Goal: Task Accomplishment & Management: Use online tool/utility

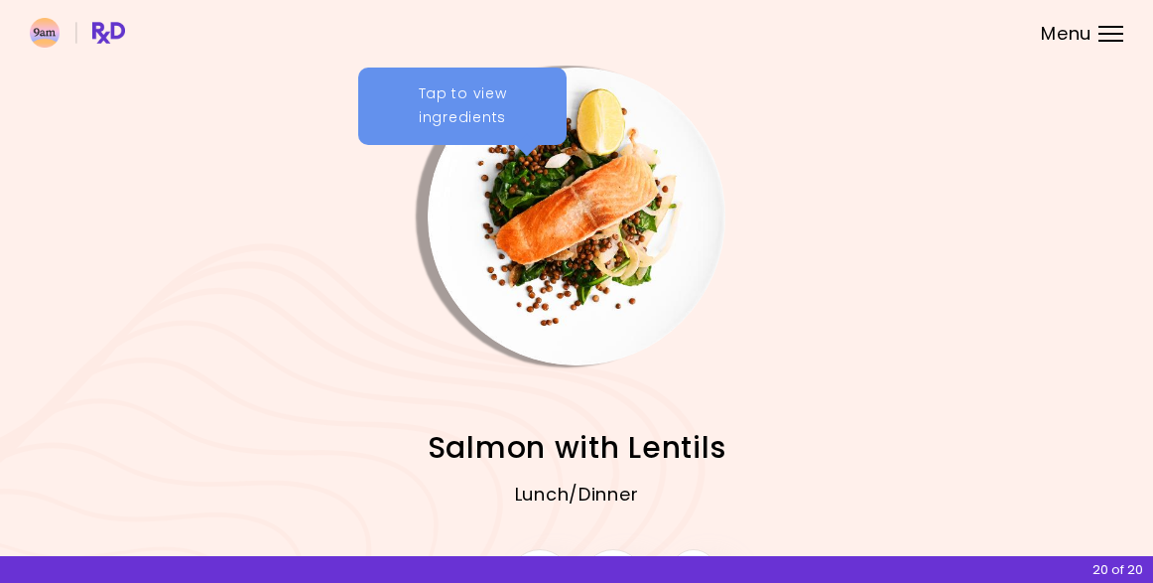
click at [583, 206] on img "Info - Salmon with Lentils" at bounding box center [577, 216] width 298 height 298
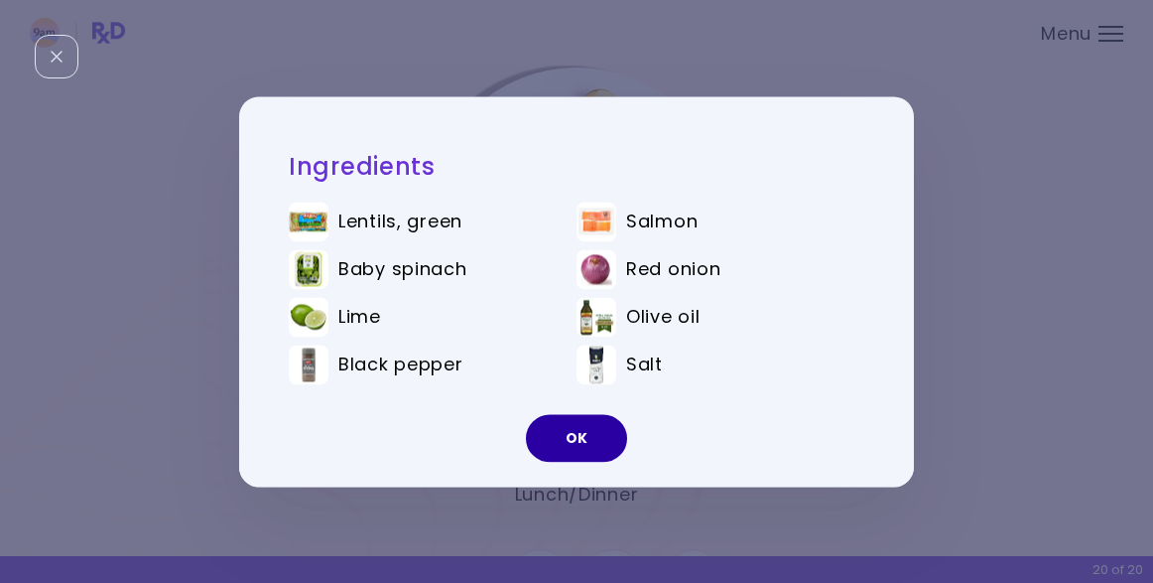
click at [577, 438] on button "OK" at bounding box center [576, 438] width 101 height 48
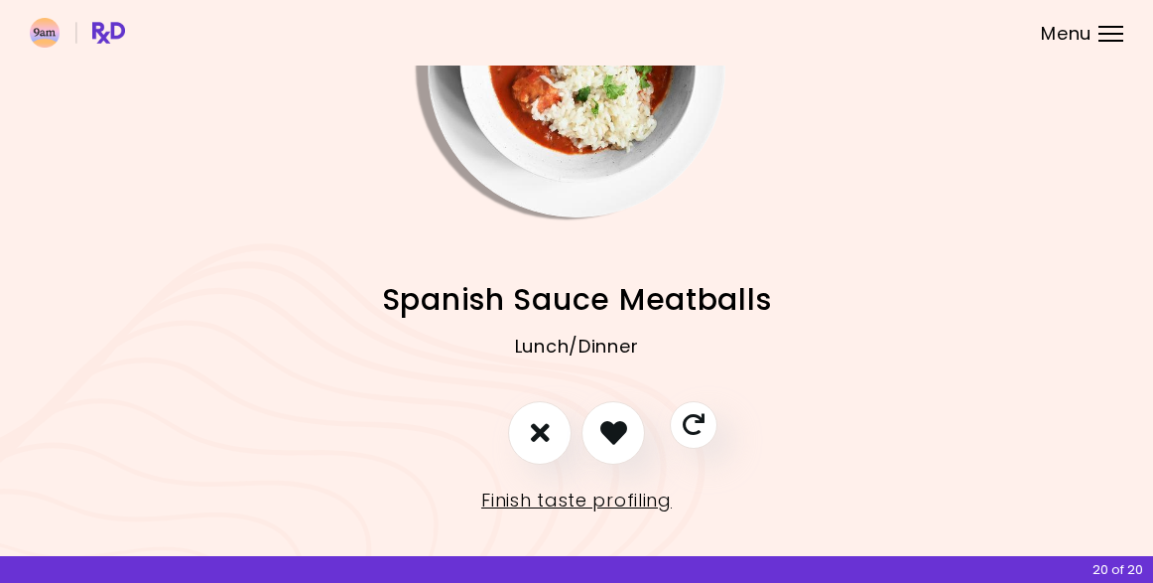
scroll to position [147, 0]
click at [585, 500] on link "Finish taste profiling" at bounding box center [576, 501] width 191 height 32
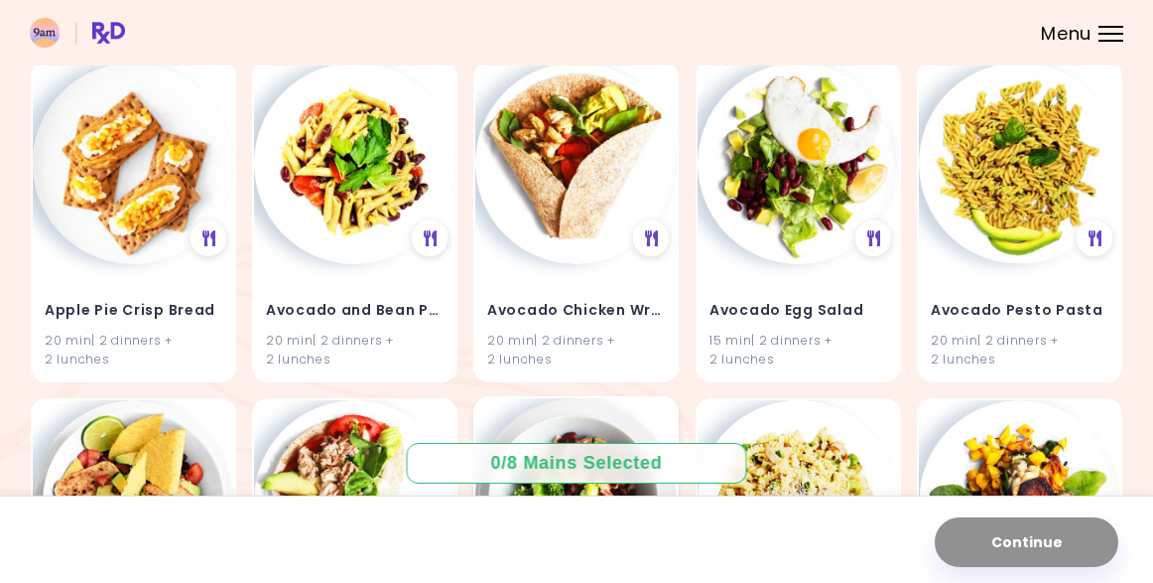
scroll to position [206, 0]
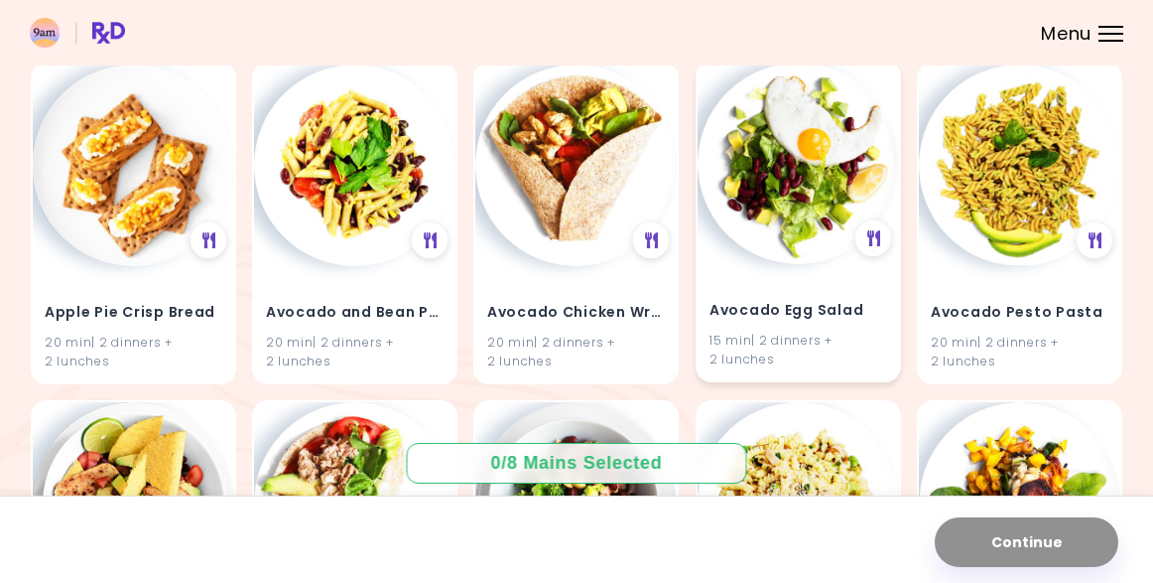
click at [789, 274] on div "Avocado Egg Salad 15 min | 2 dinners + 2 lunches" at bounding box center [798, 322] width 201 height 116
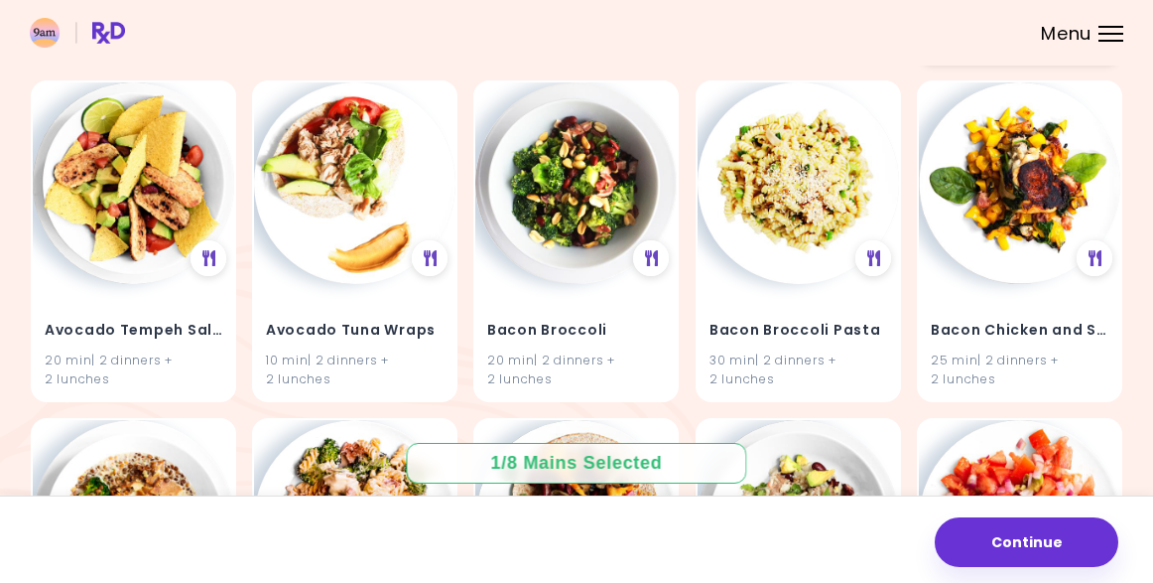
scroll to position [531, 0]
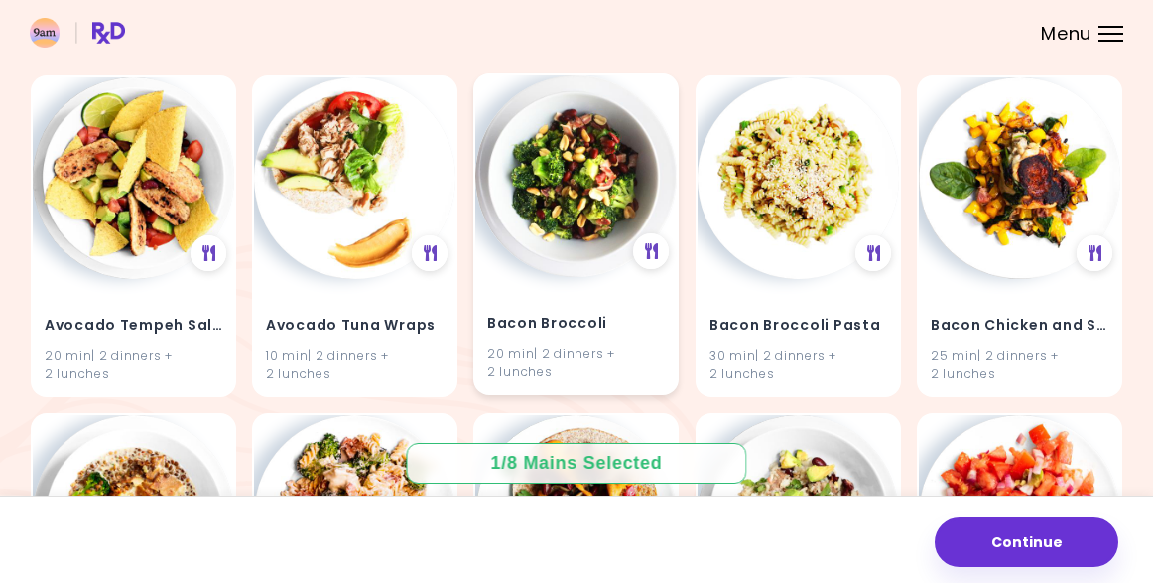
click at [582, 309] on h4 "Bacon Broccoli" at bounding box center [576, 324] width 178 height 32
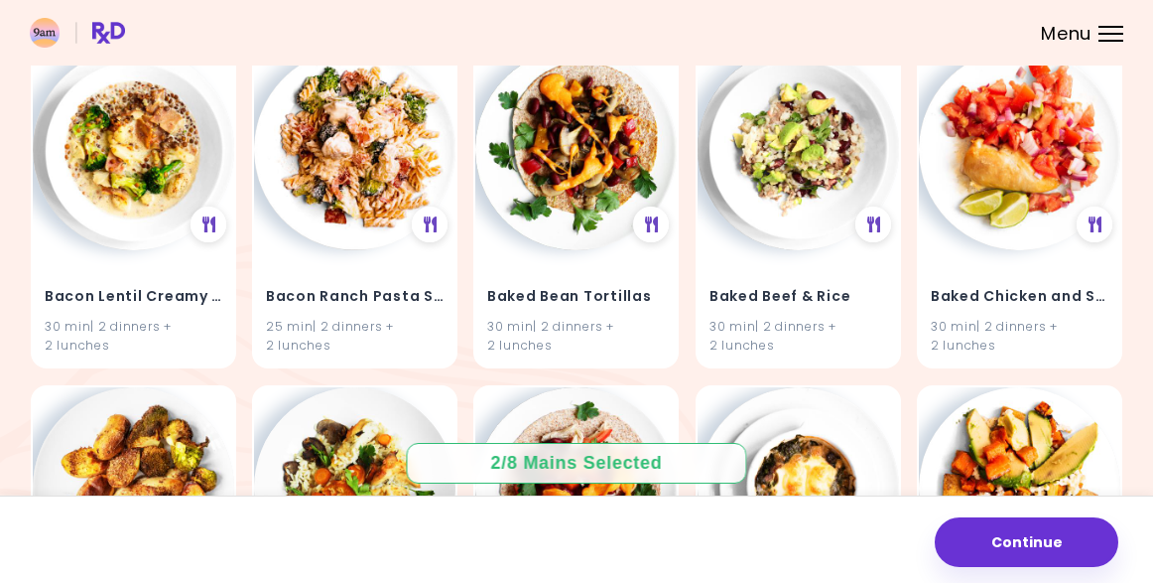
scroll to position [895, 0]
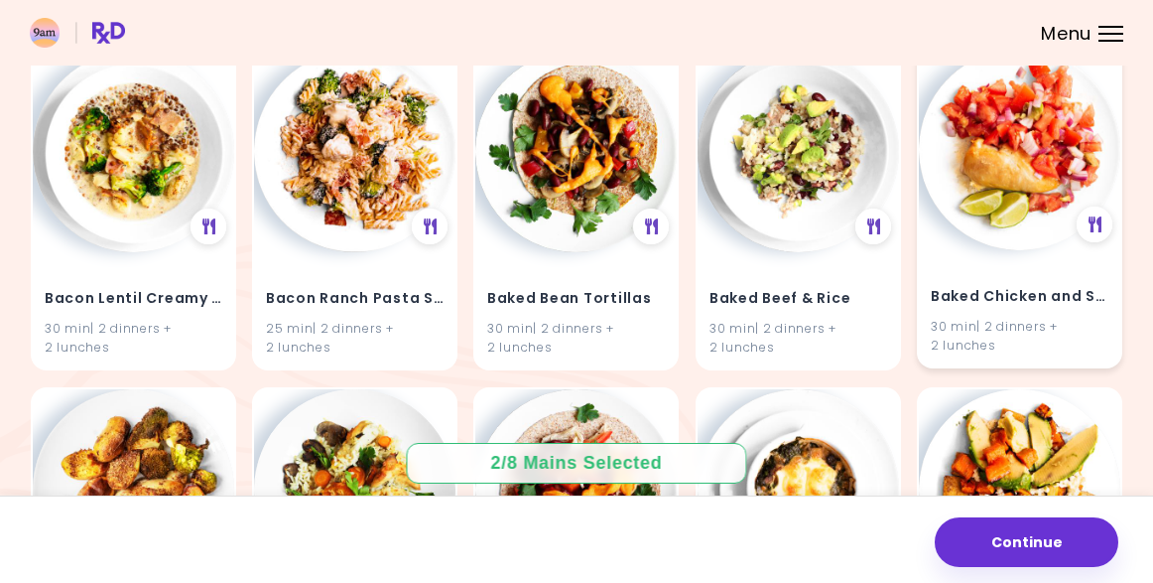
click at [1011, 251] on div "Baked Chicken and Salsa 30 min | 2 dinners + 2 lunches" at bounding box center [1019, 309] width 201 height 116
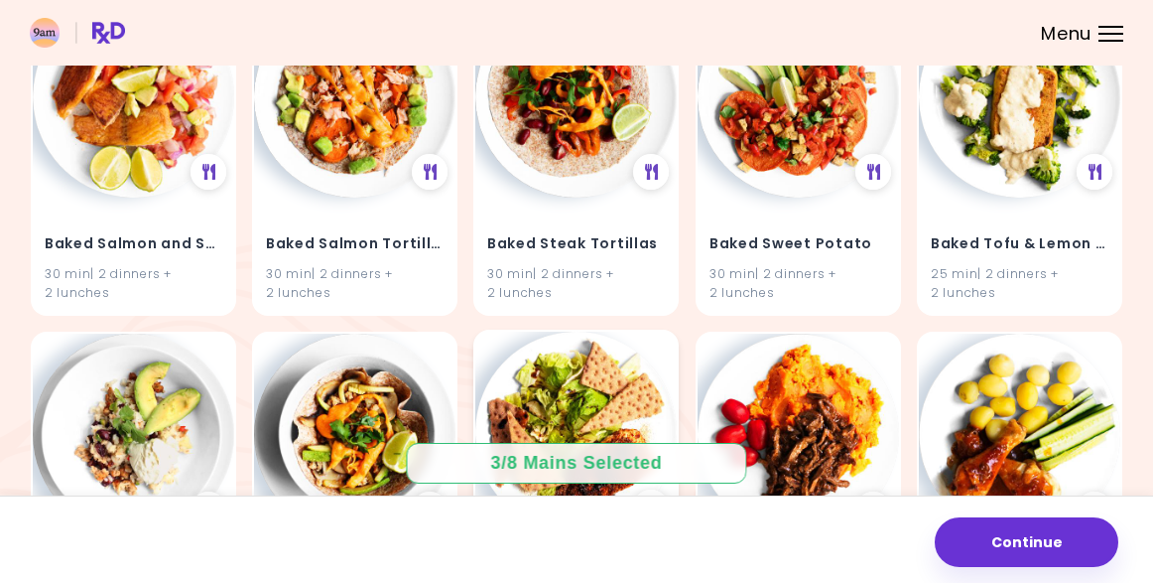
scroll to position [1606, 0]
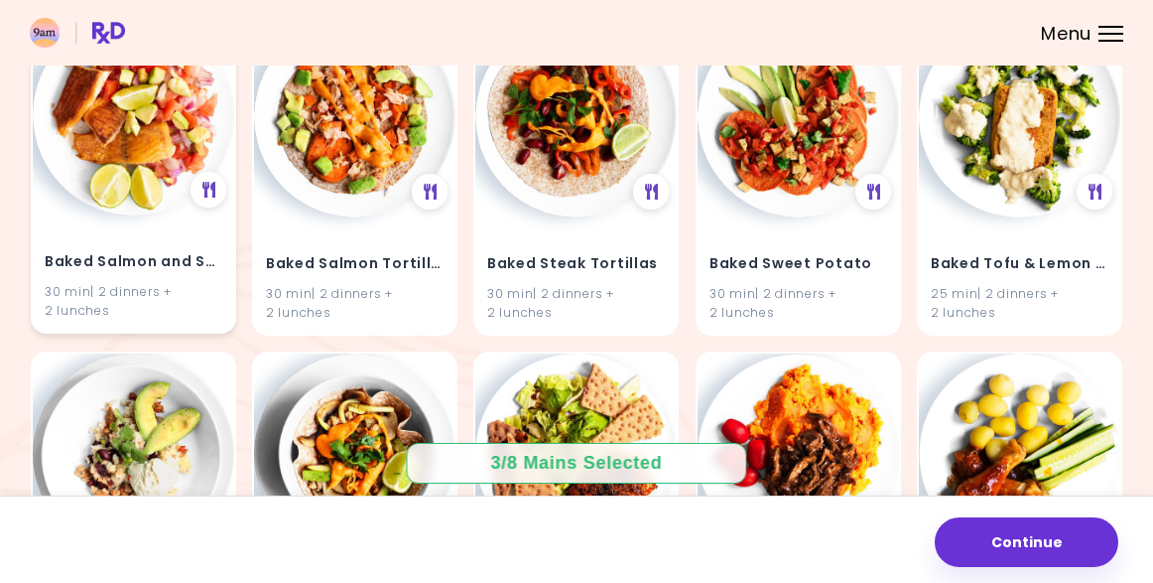
click at [150, 256] on h4 "Baked Salmon and Salsa" at bounding box center [134, 262] width 178 height 32
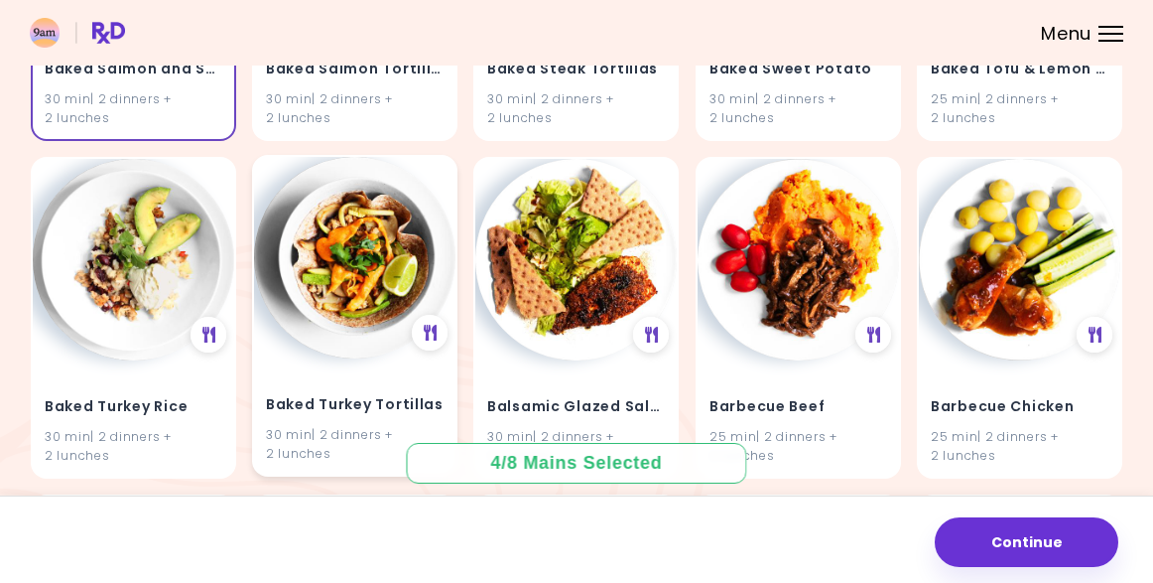
scroll to position [1804, 0]
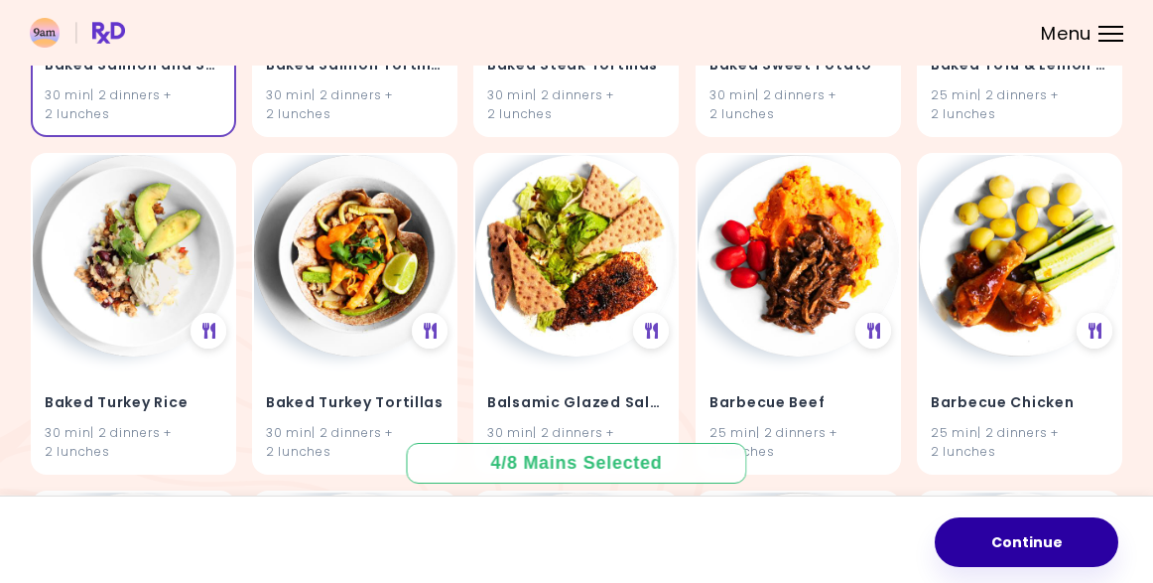
click at [1000, 549] on button "Continue" at bounding box center [1027, 542] width 184 height 50
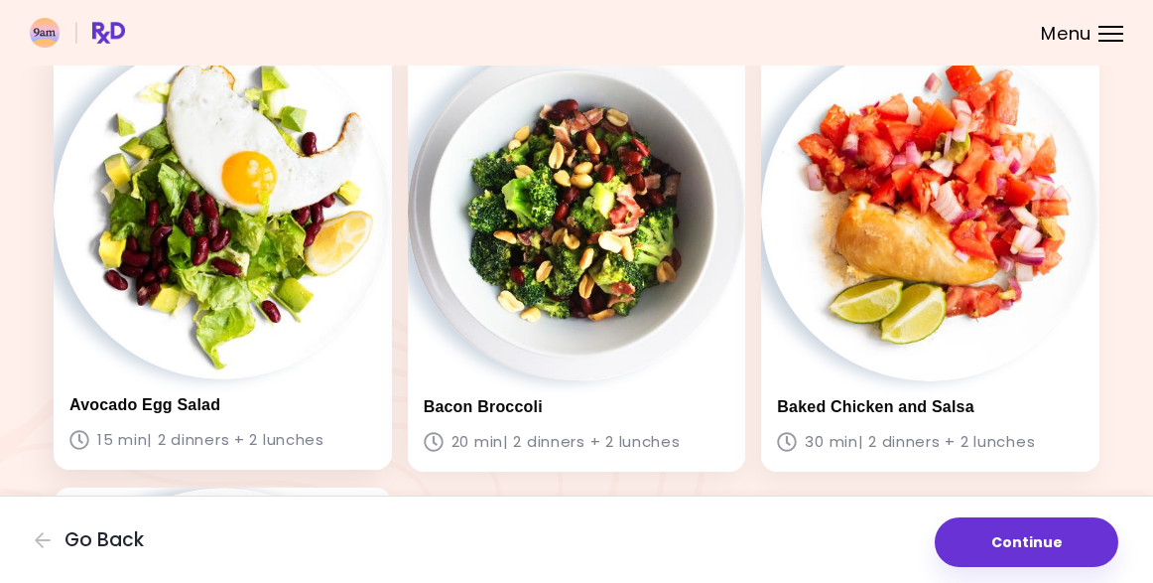
scroll to position [150, 0]
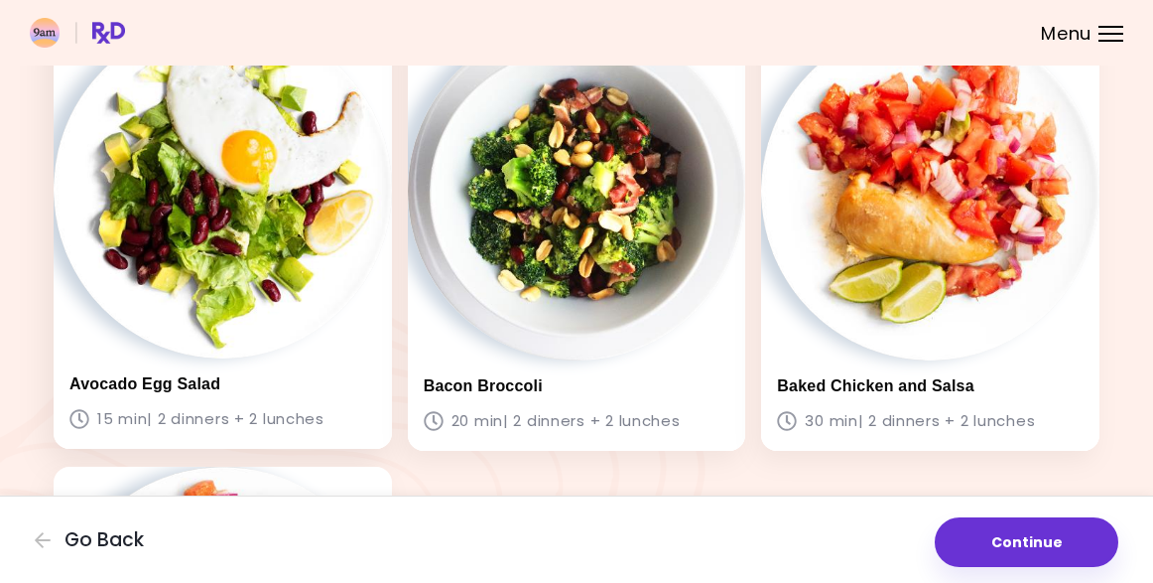
click at [237, 342] on img at bounding box center [223, 189] width 338 height 338
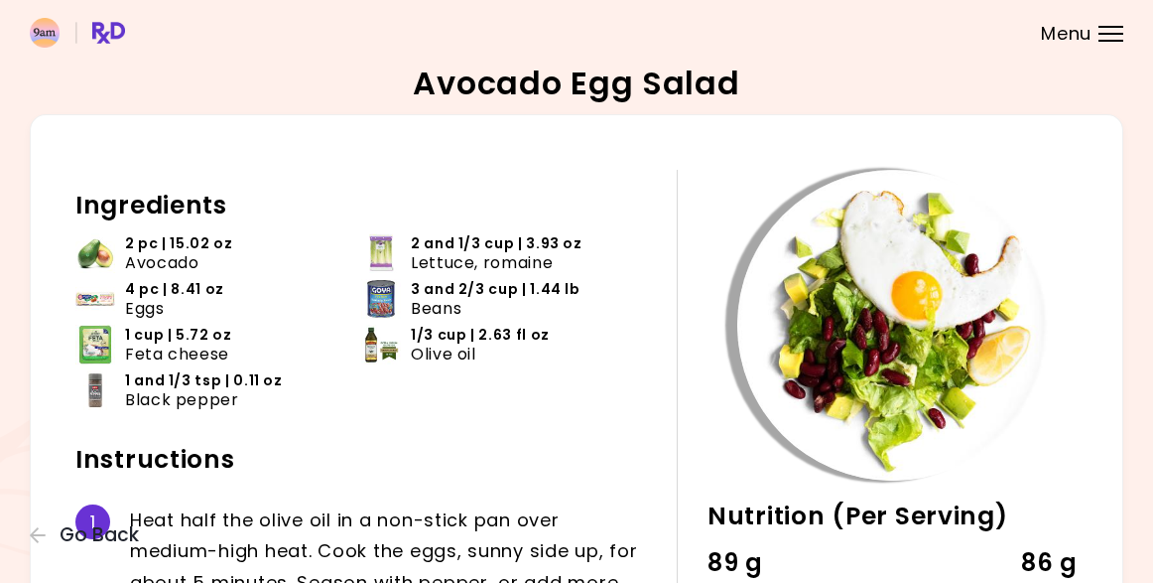
click at [1089, 27] on span "Menu" at bounding box center [1066, 34] width 51 height 18
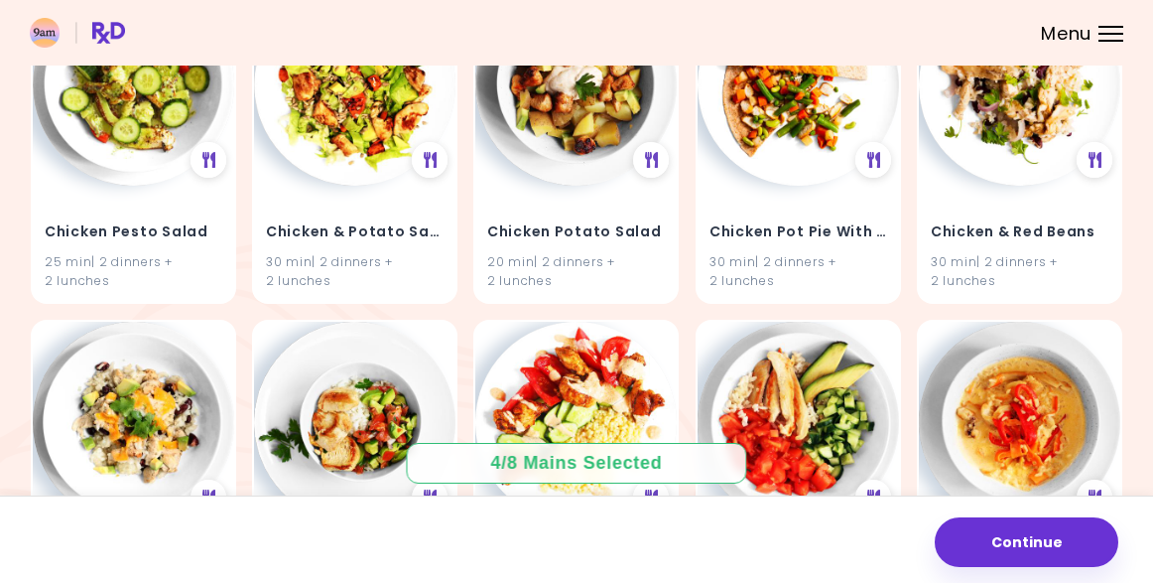
scroll to position [13103, 0]
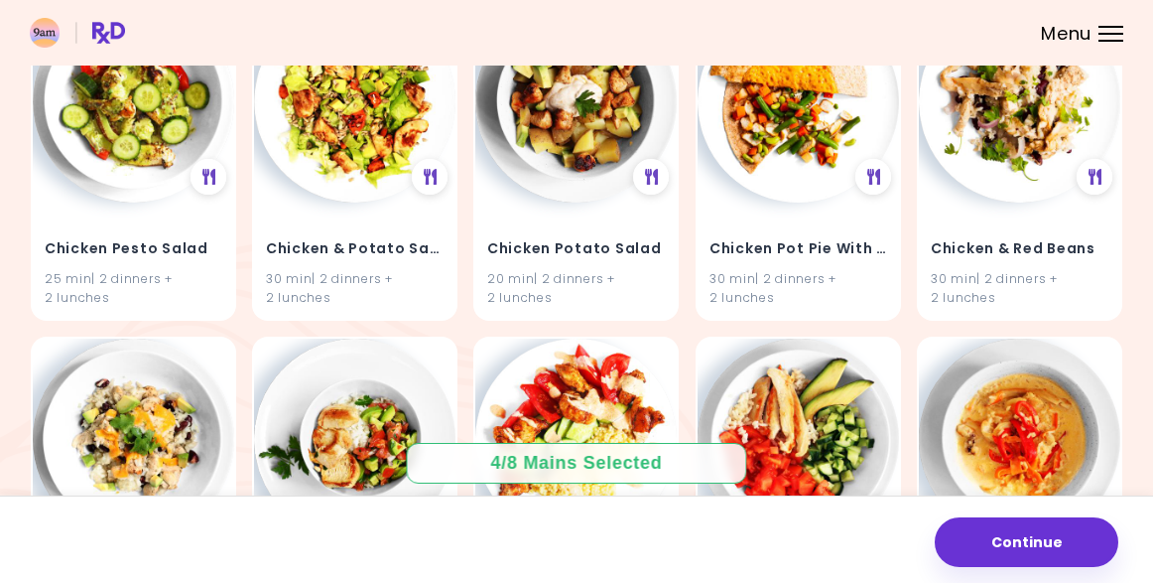
click at [1062, 27] on span "Menu" at bounding box center [1066, 34] width 51 height 18
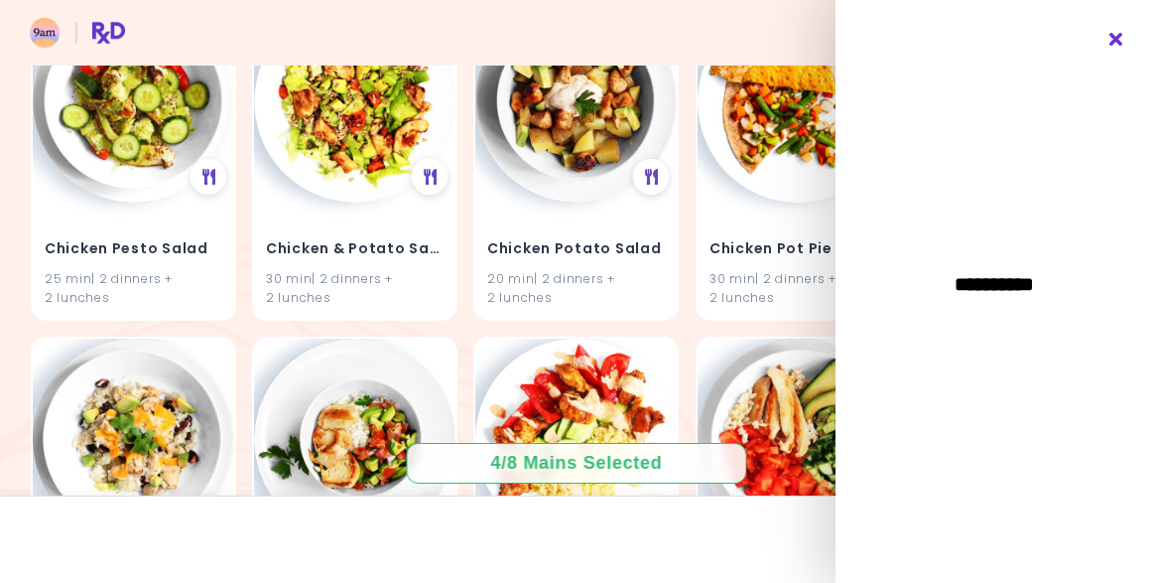
click at [1116, 39] on icon "Close" at bounding box center [1117, 40] width 19 height 14
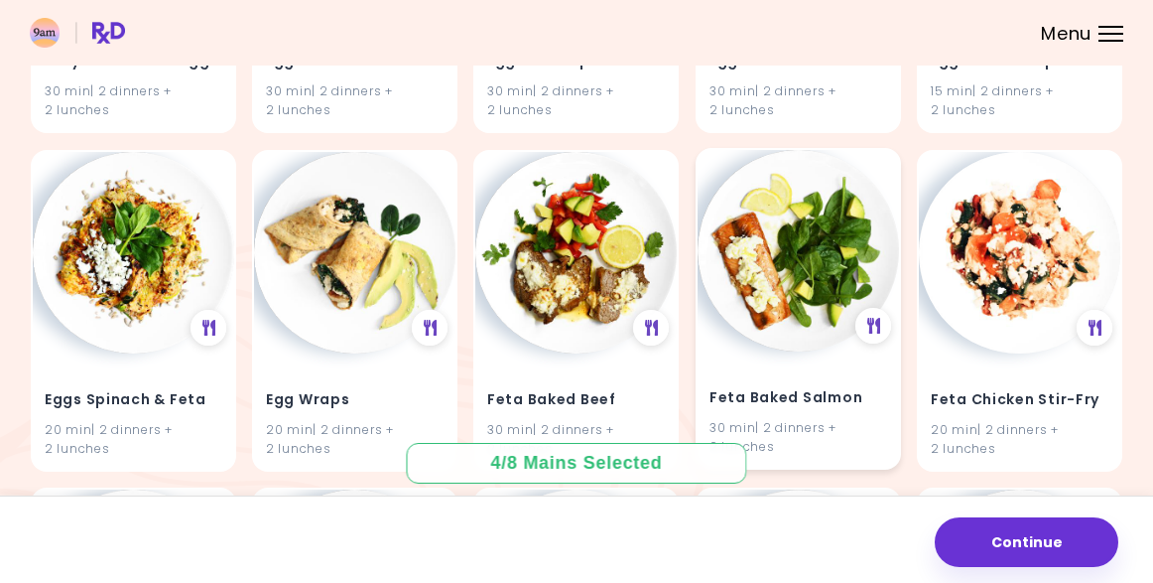
scroll to position [19033, 0]
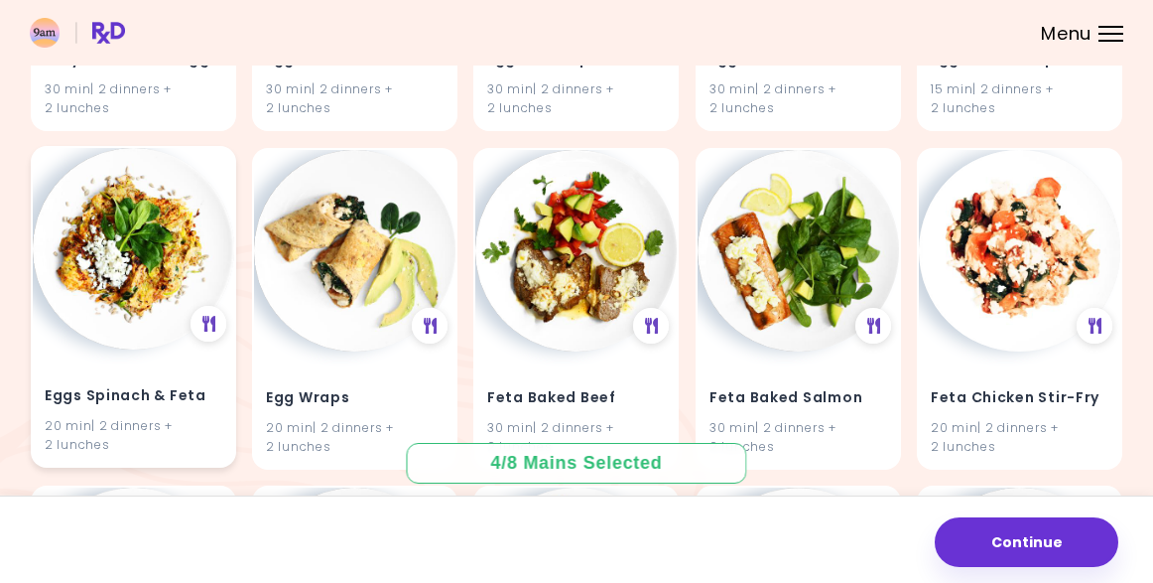
click at [124, 380] on h4 "Eggs Spinach & Feta" at bounding box center [134, 396] width 178 height 32
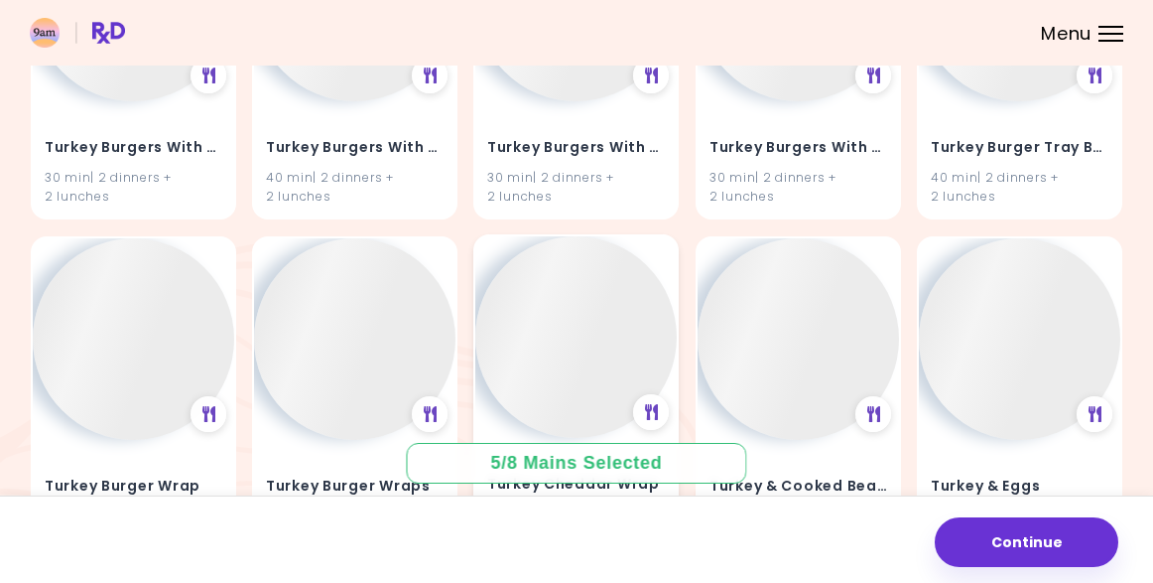
scroll to position [46979, 0]
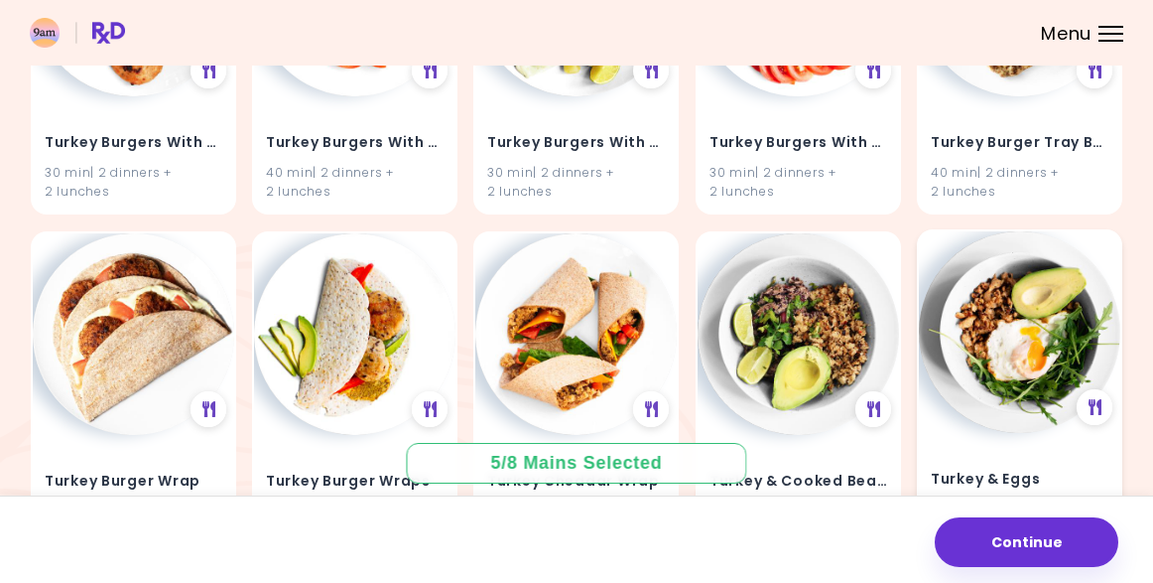
click at [990, 433] on div "Turkey & Eggs 15 min | 2 dinners + 2 lunches" at bounding box center [1019, 491] width 201 height 116
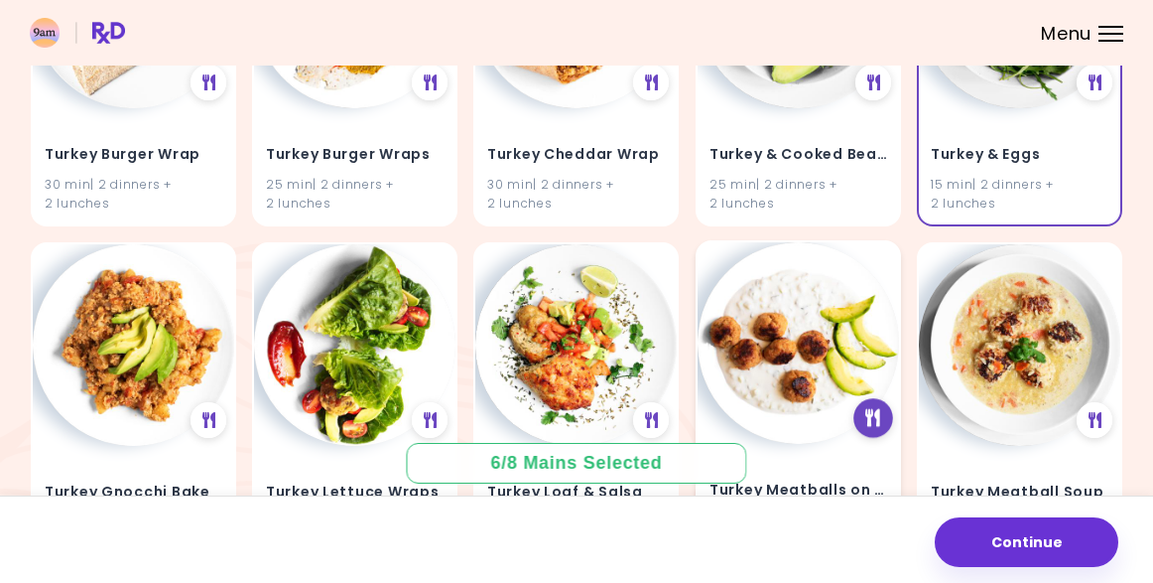
scroll to position [47308, 0]
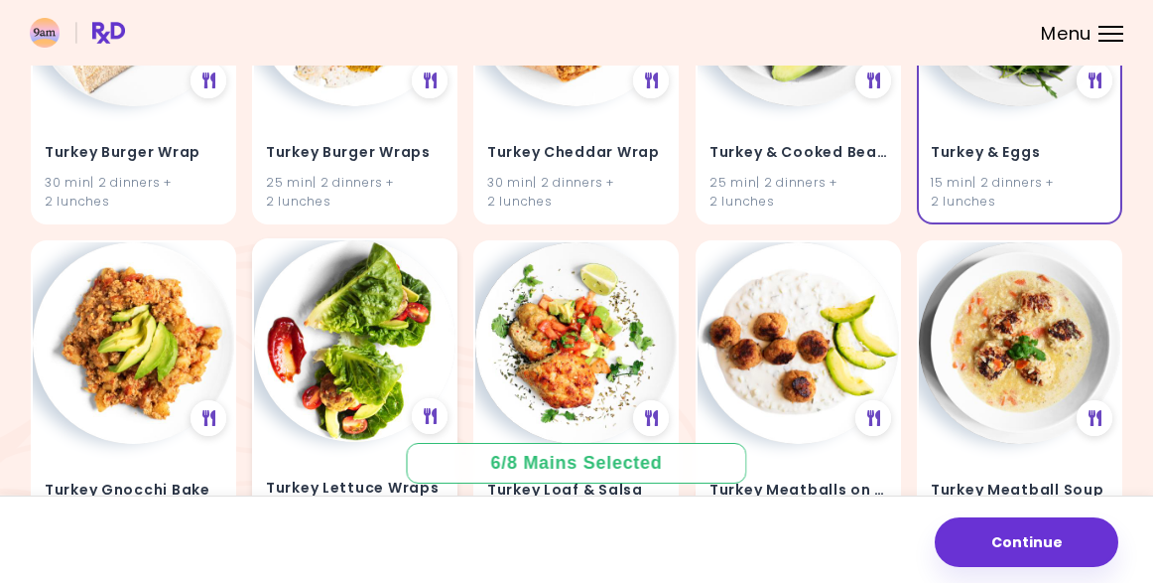
click at [372, 472] on h4 "Turkey Lettuce Wraps" at bounding box center [355, 488] width 178 height 32
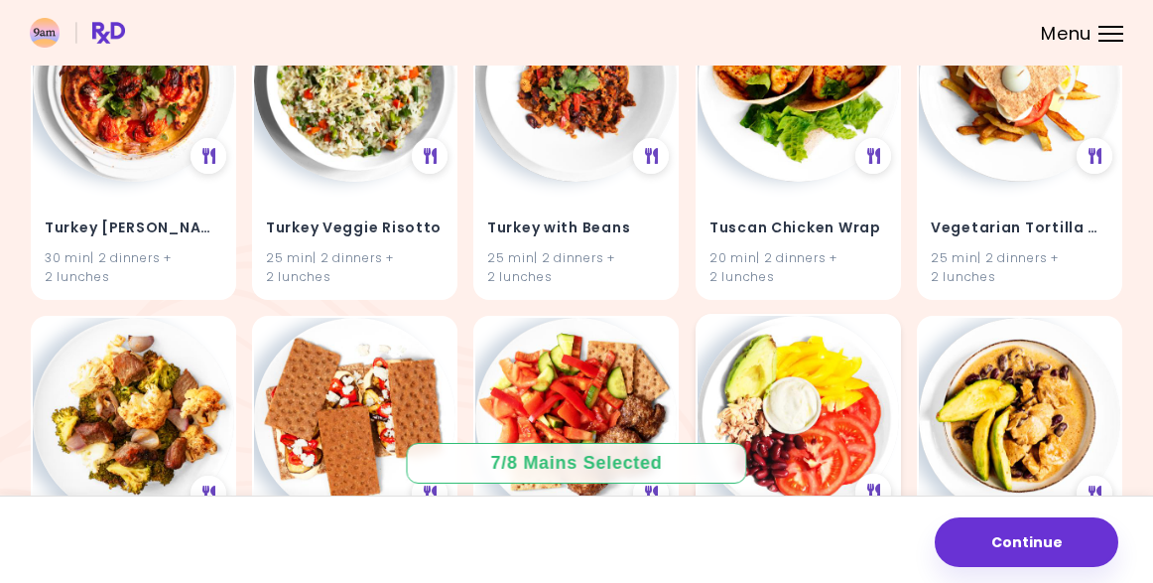
scroll to position [48904, 0]
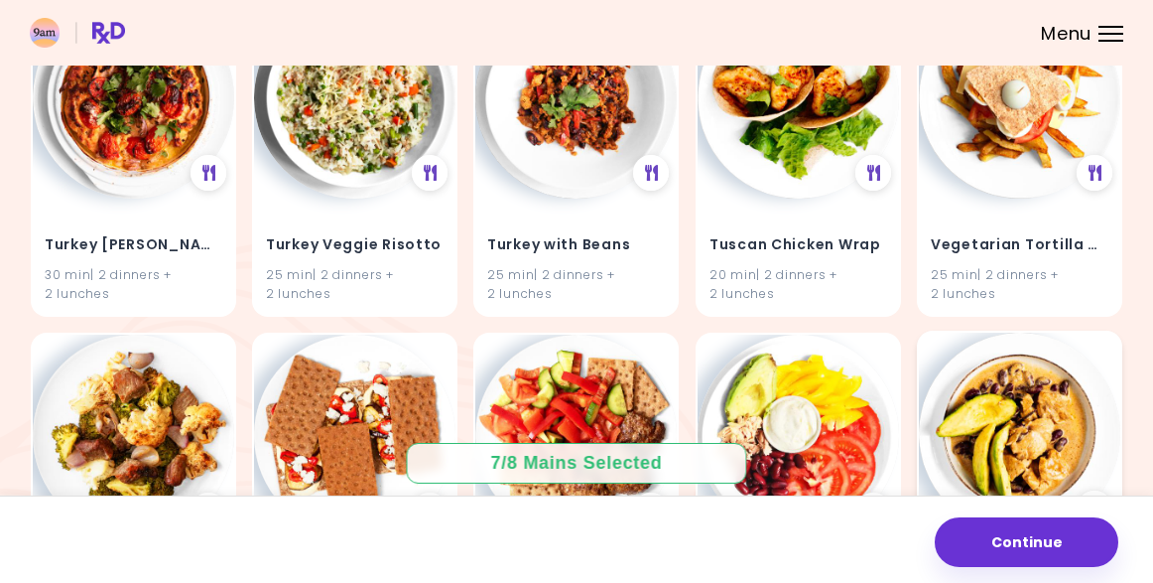
click at [1044, 332] on img at bounding box center [1019, 432] width 201 height 201
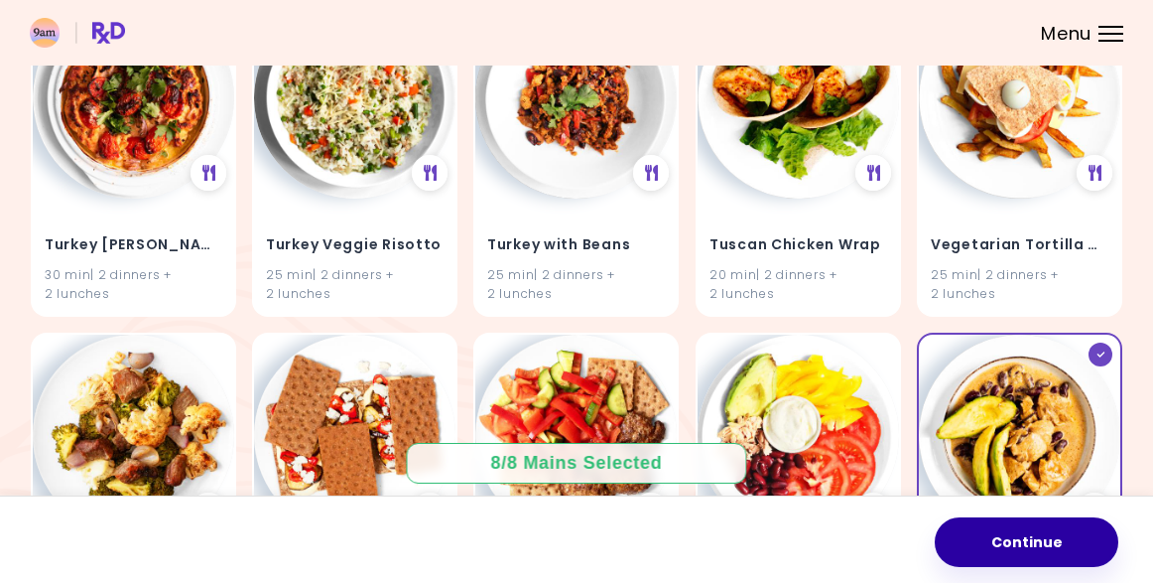
click at [1028, 539] on button "Continue" at bounding box center [1027, 542] width 184 height 50
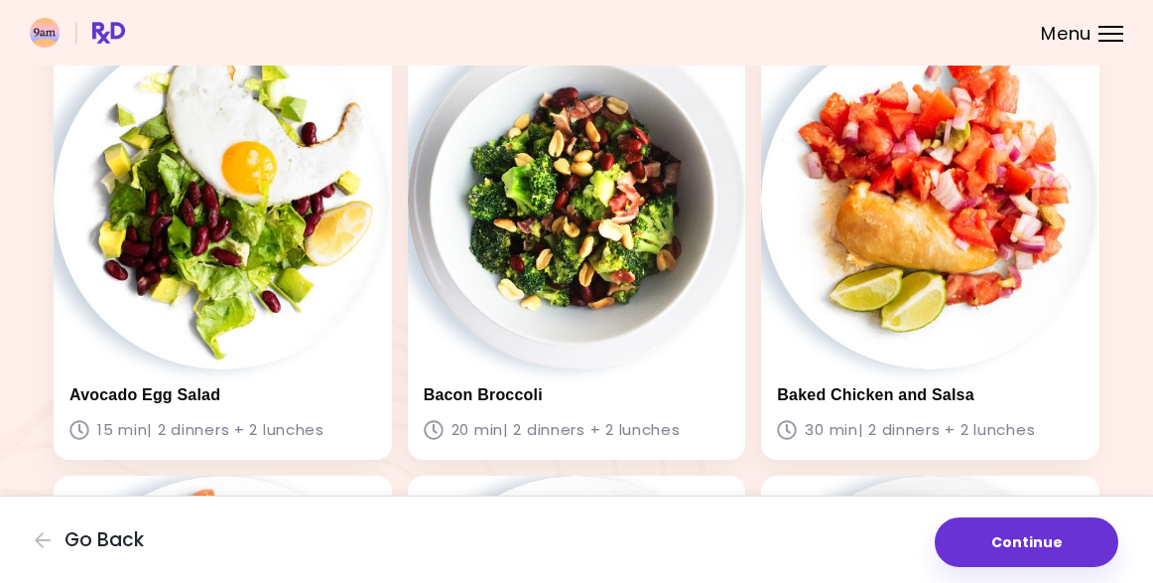
scroll to position [152, 0]
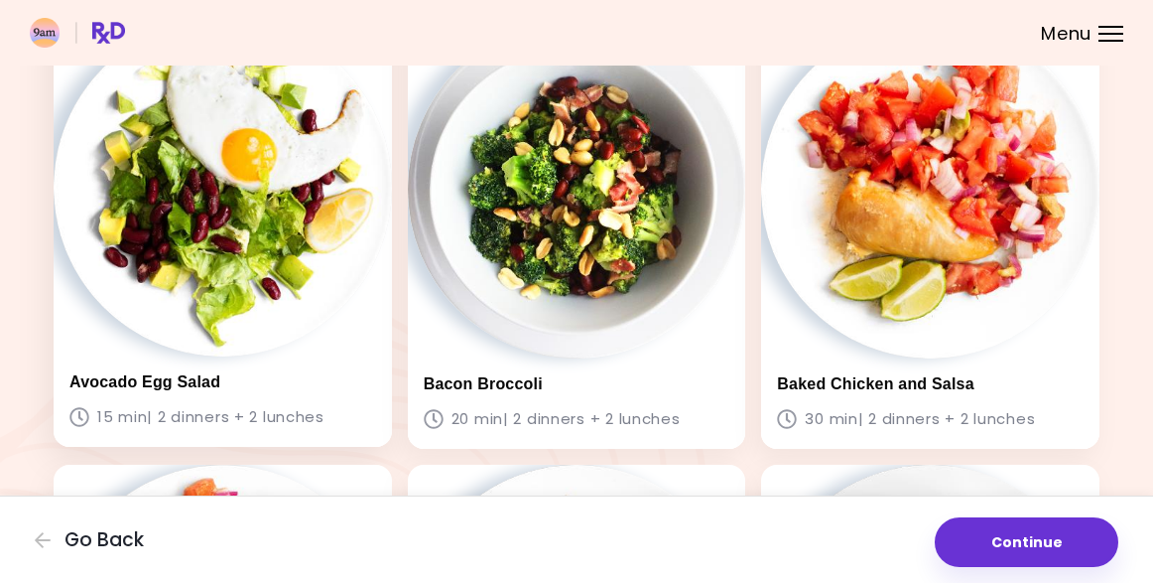
click at [256, 301] on img at bounding box center [223, 187] width 338 height 338
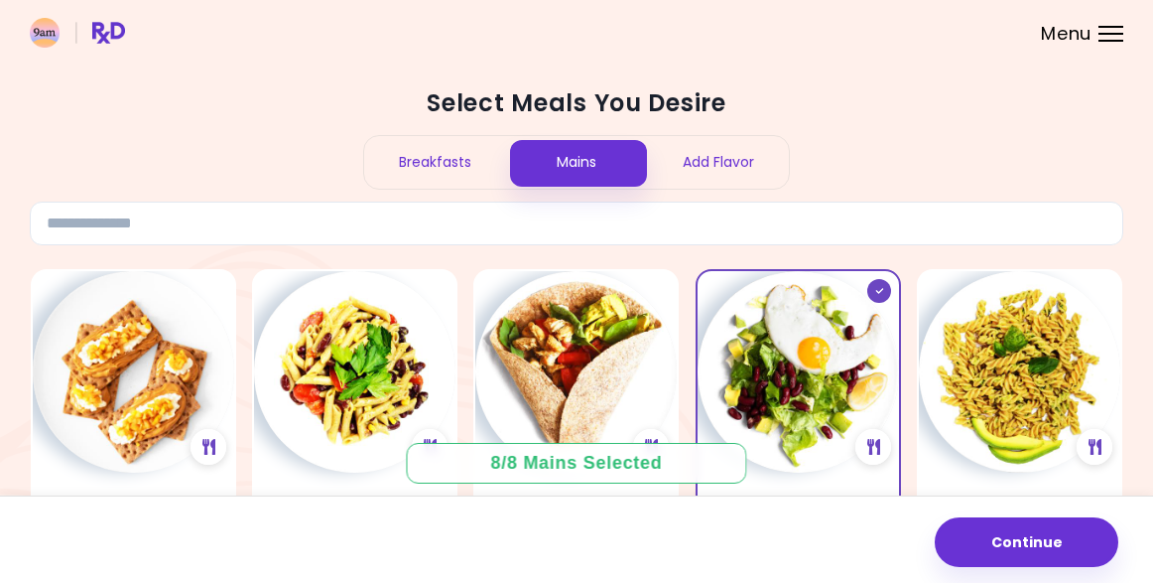
click at [439, 159] on div "Breakfasts" at bounding box center [435, 162] width 142 height 53
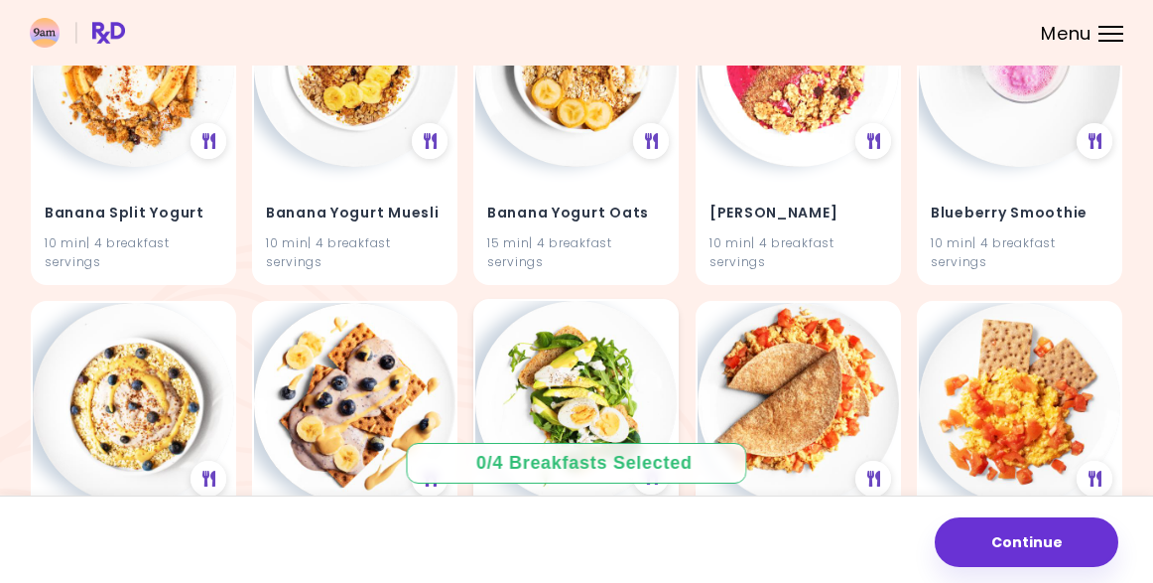
scroll to position [647, 0]
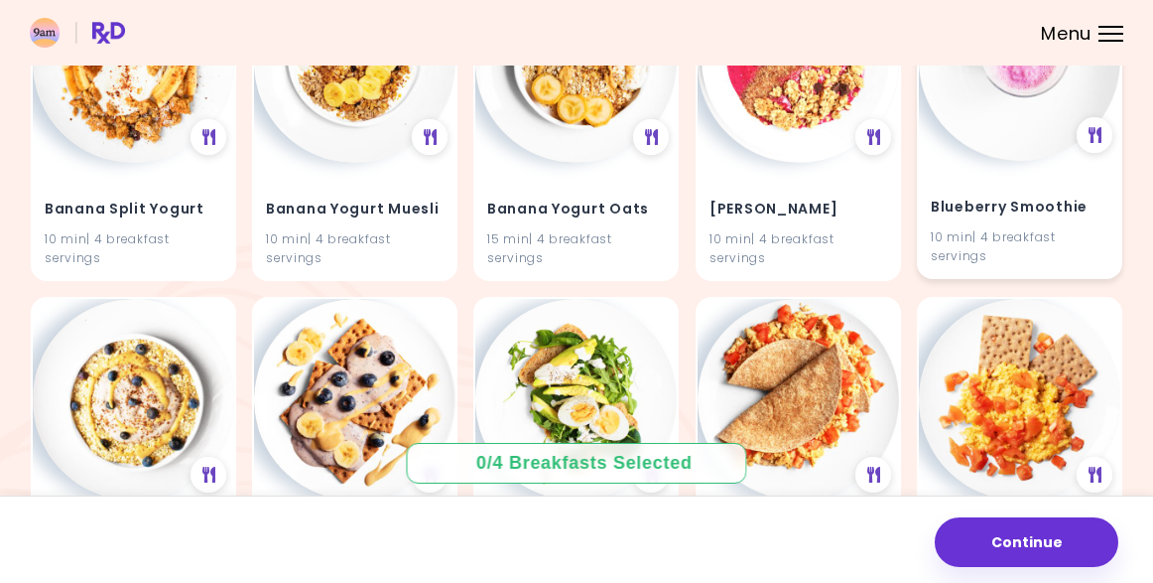
click at [954, 198] on h4 "Blueberry Smoothie" at bounding box center [1020, 208] width 178 height 32
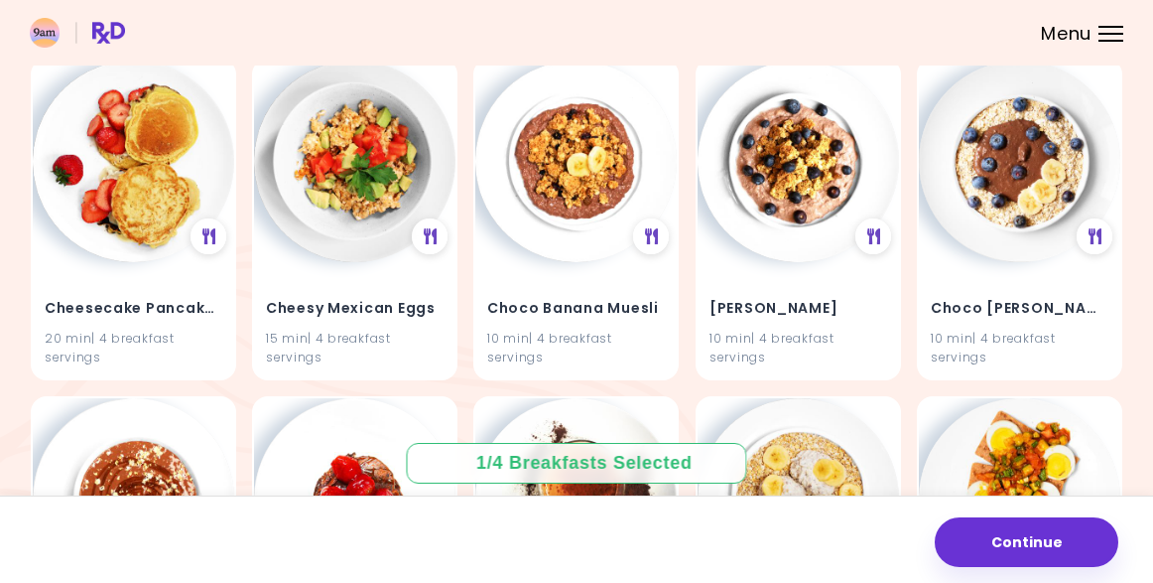
scroll to position [1226, 0]
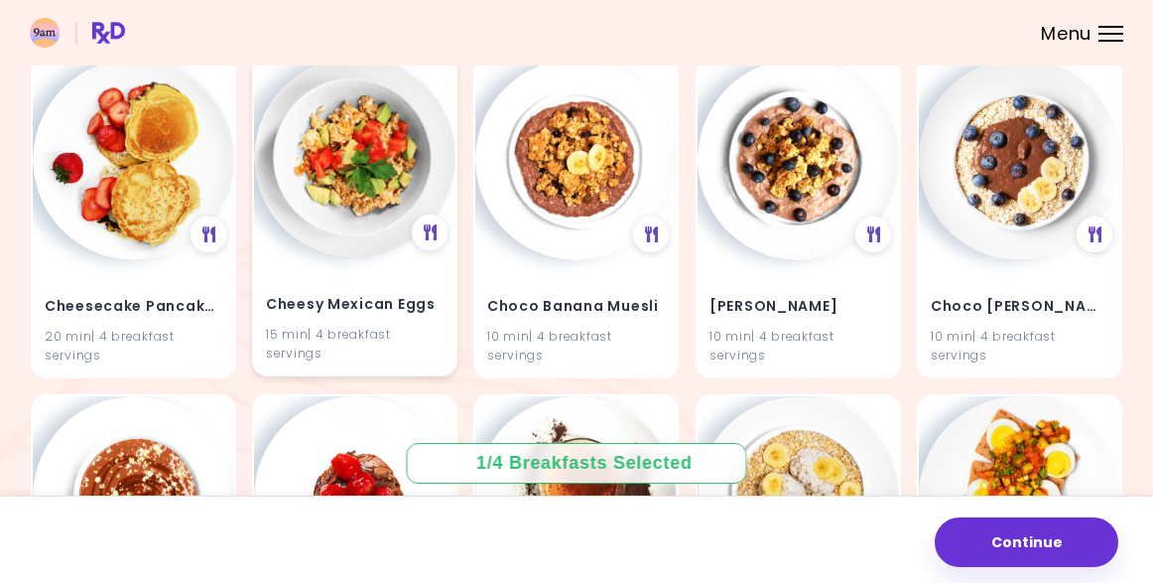
click at [394, 271] on div "Cheesy Mexican Eggs 15 min | 4 breakfast servings" at bounding box center [354, 316] width 201 height 116
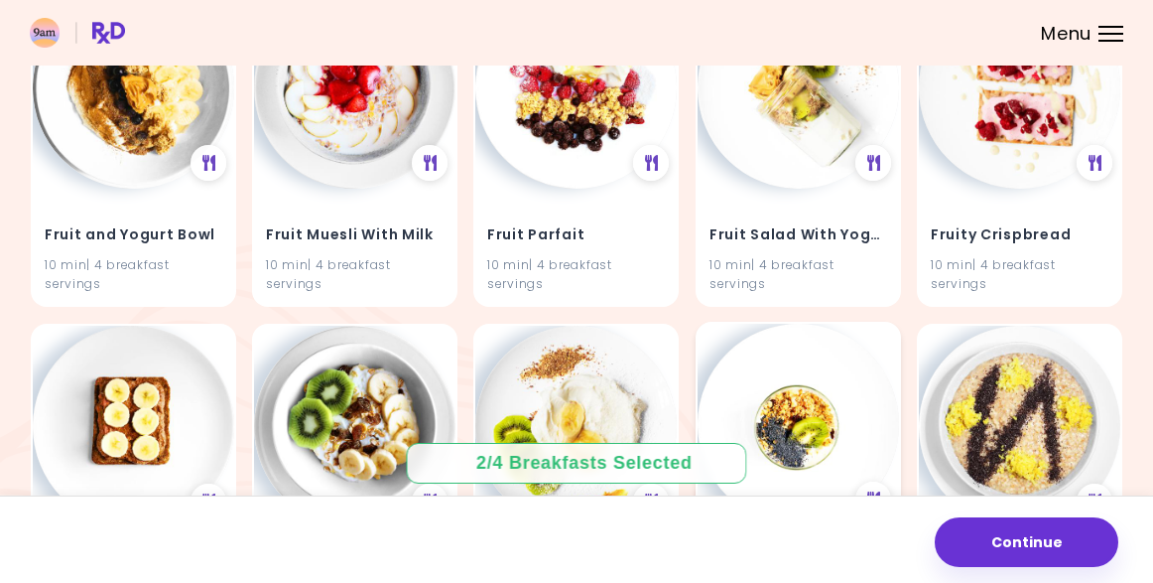
scroll to position [2256, 0]
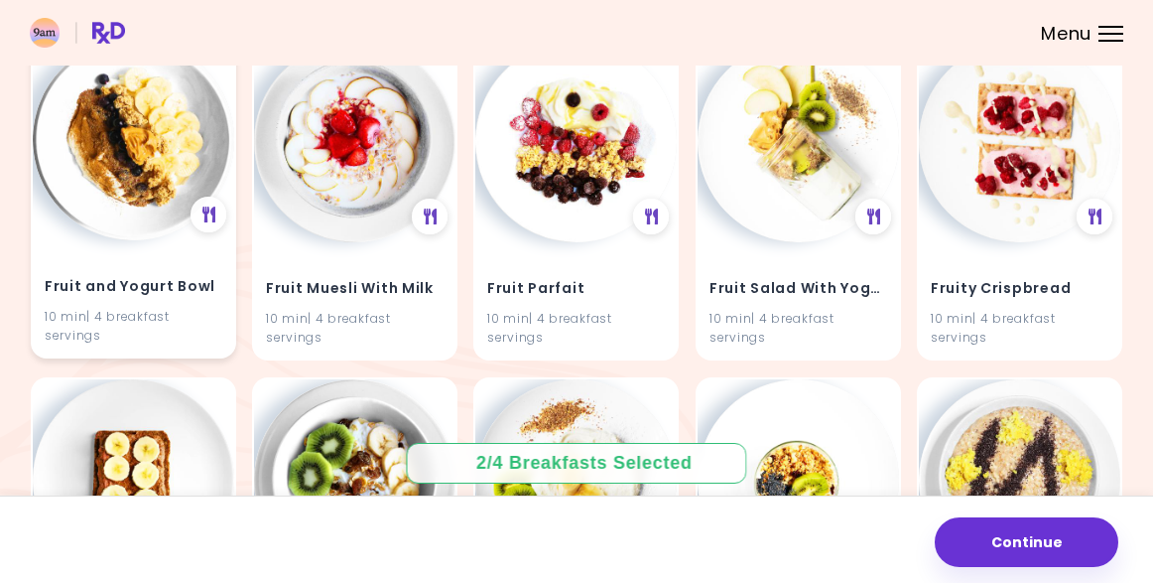
click at [164, 278] on h4 "Fruit and Yogurt Bowl" at bounding box center [134, 287] width 178 height 32
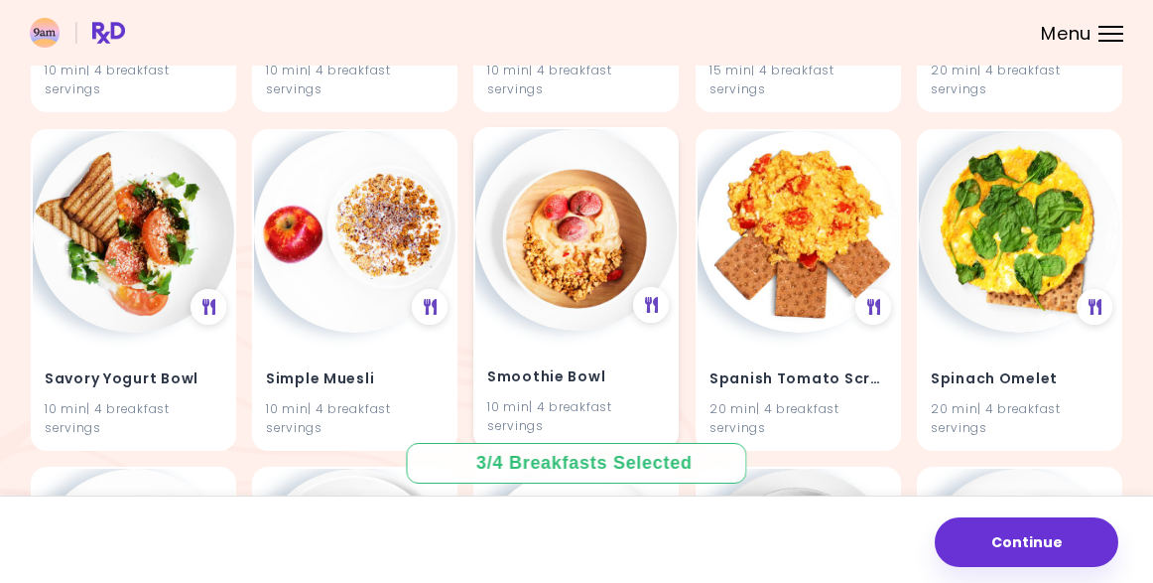
scroll to position [3862, 0]
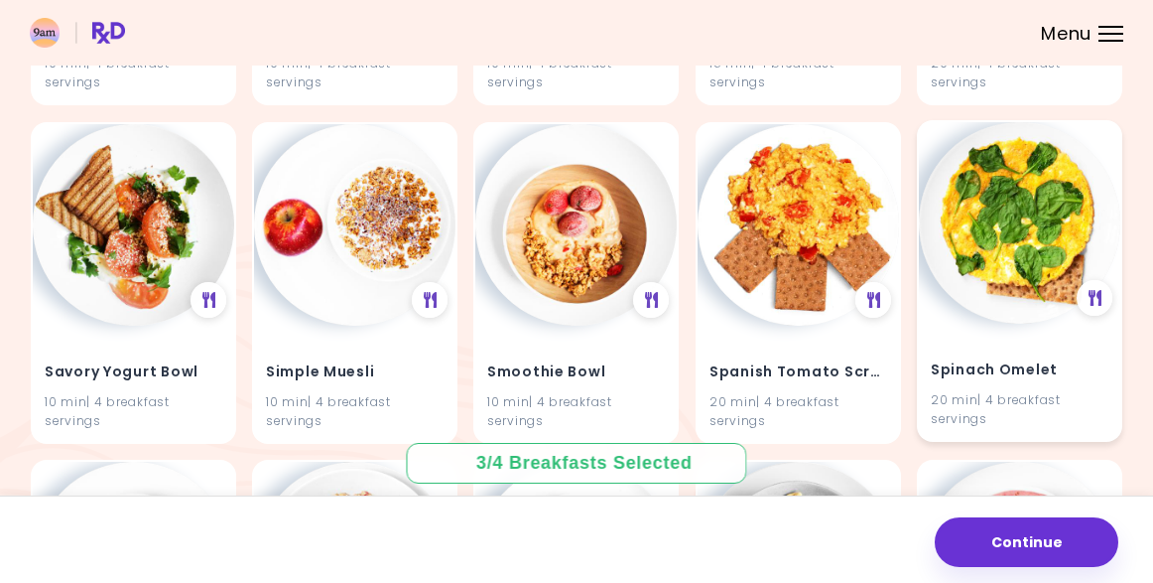
click at [996, 331] on div "Spinach Omelet 20 min | 4 breakfast servings" at bounding box center [1019, 382] width 201 height 116
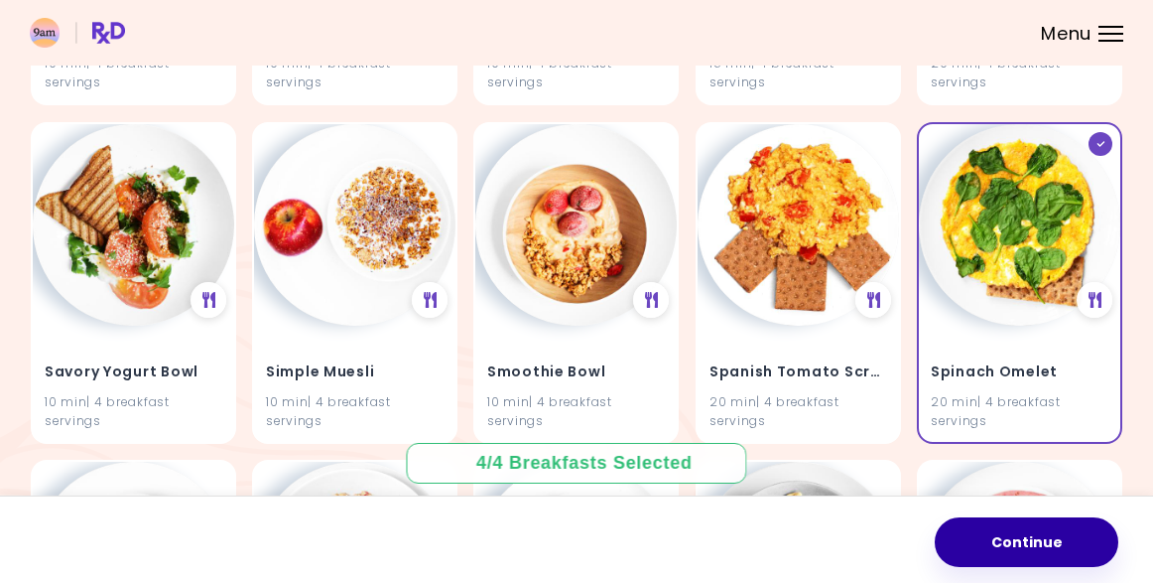
click at [1012, 542] on button "Continue" at bounding box center [1027, 542] width 184 height 50
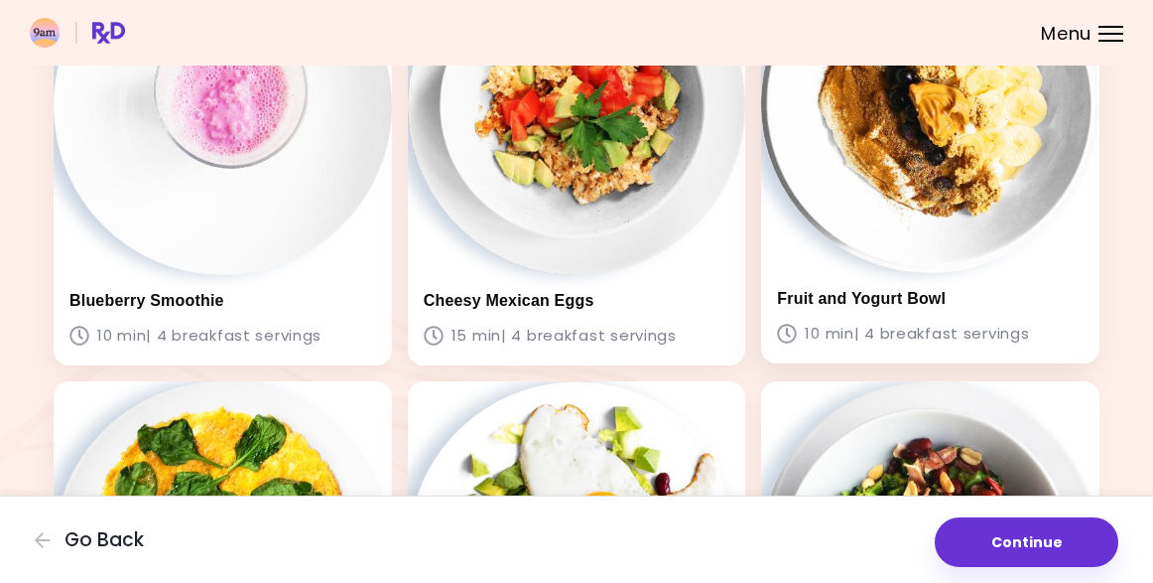
scroll to position [414, 0]
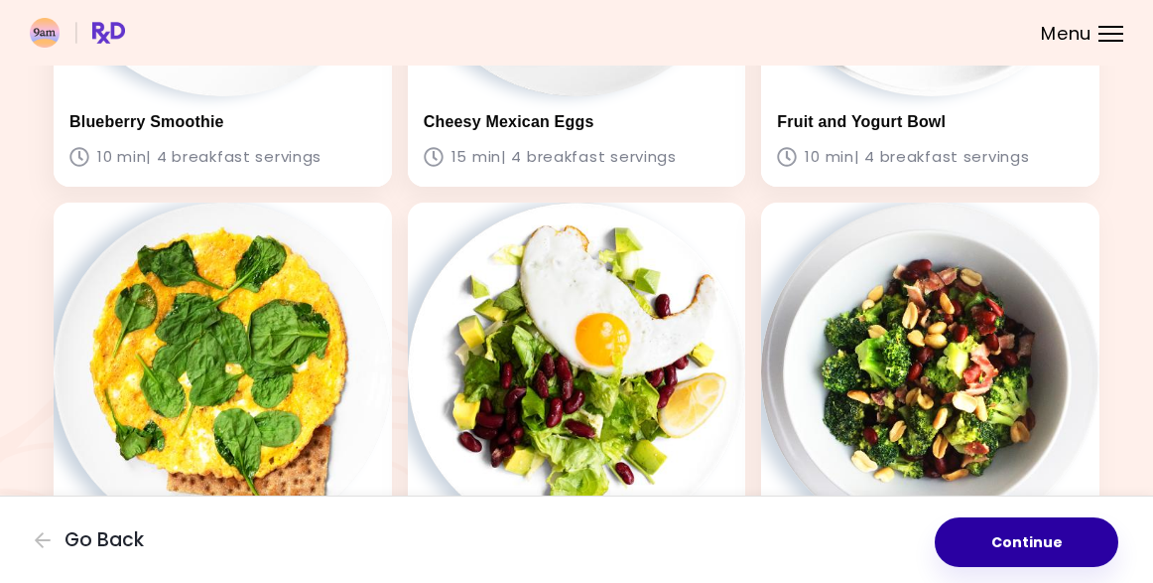
click at [1012, 546] on button "Continue" at bounding box center [1027, 542] width 184 height 50
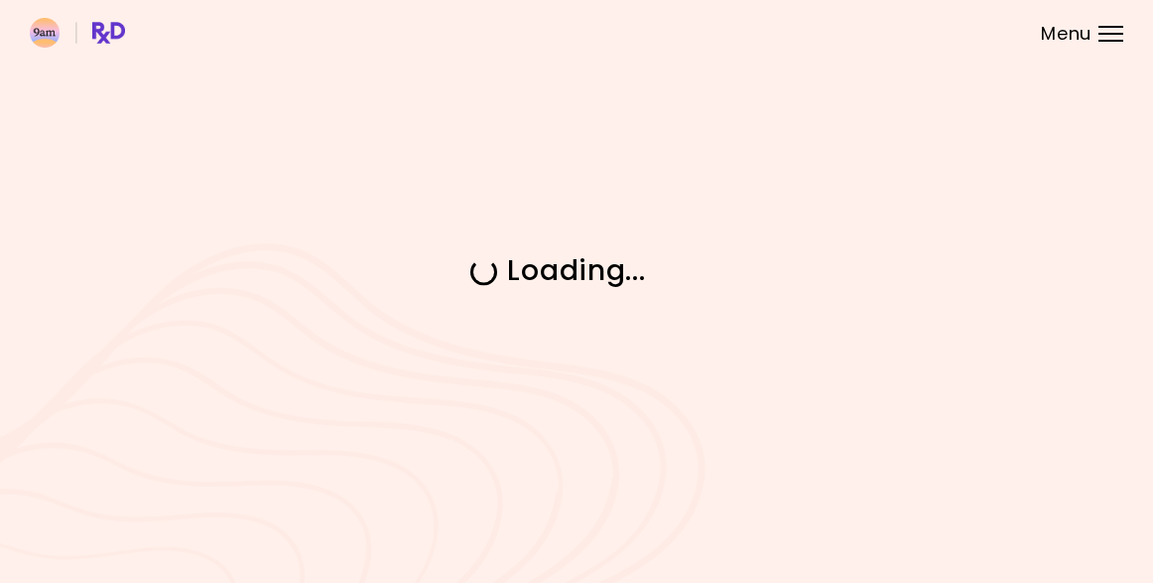
scroll to position [0, 0]
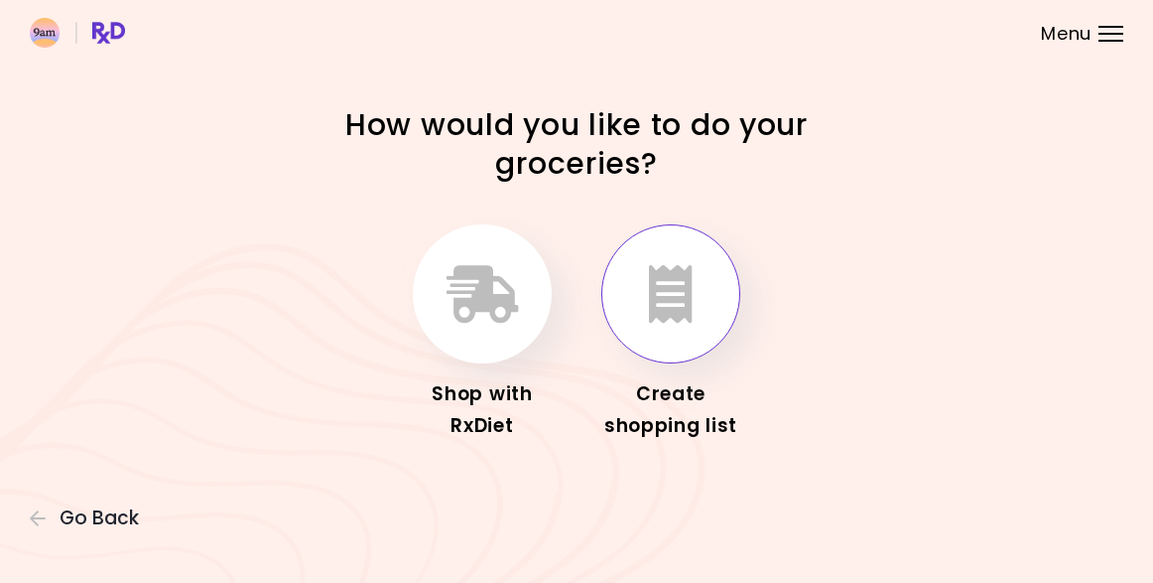
click at [663, 326] on button "button" at bounding box center [670, 293] width 139 height 139
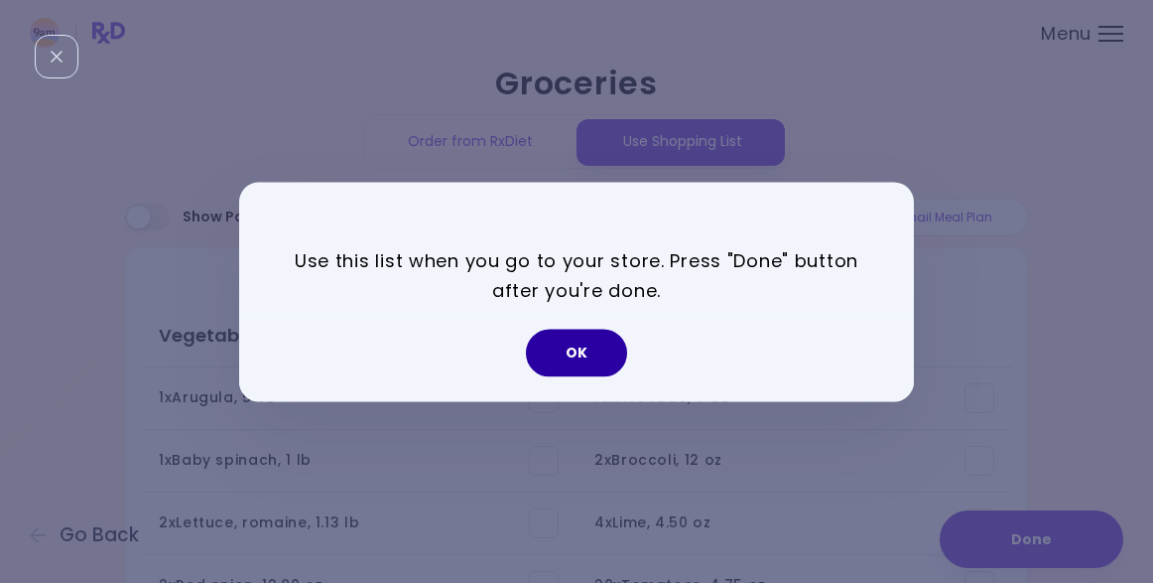
click at [571, 355] on button "OK" at bounding box center [576, 353] width 101 height 48
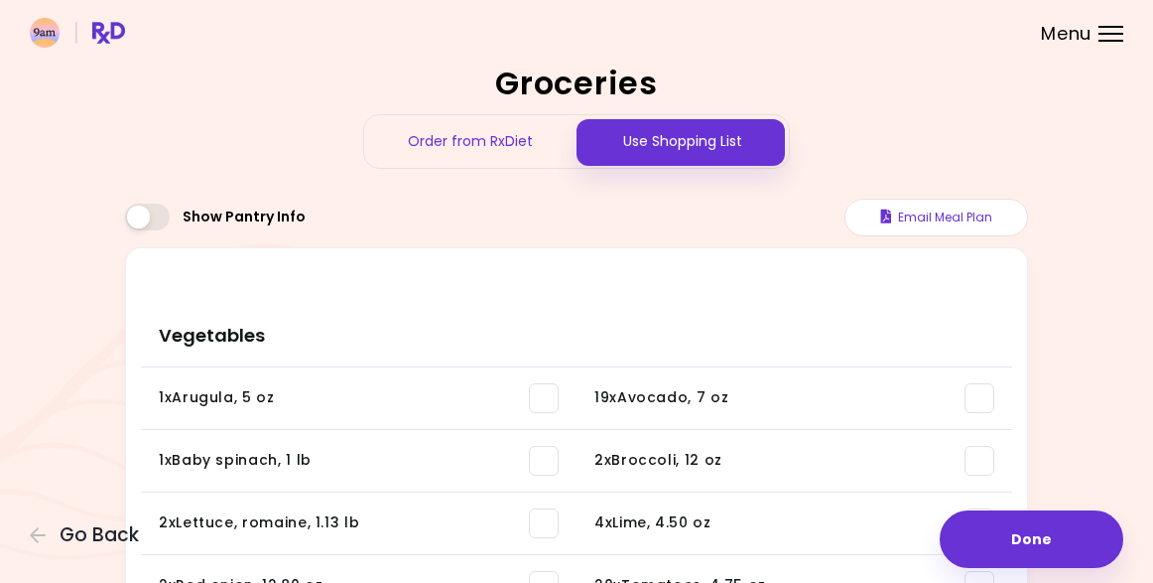
click at [668, 141] on div "Use Shopping List" at bounding box center [683, 141] width 212 height 53
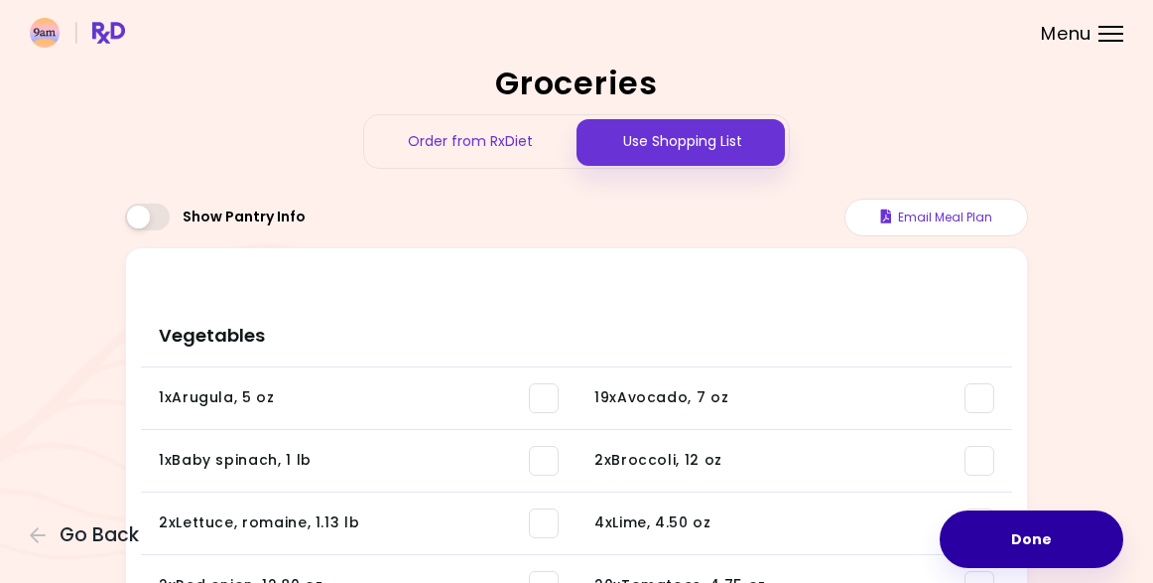
click at [1018, 534] on button "Done" at bounding box center [1032, 539] width 184 height 58
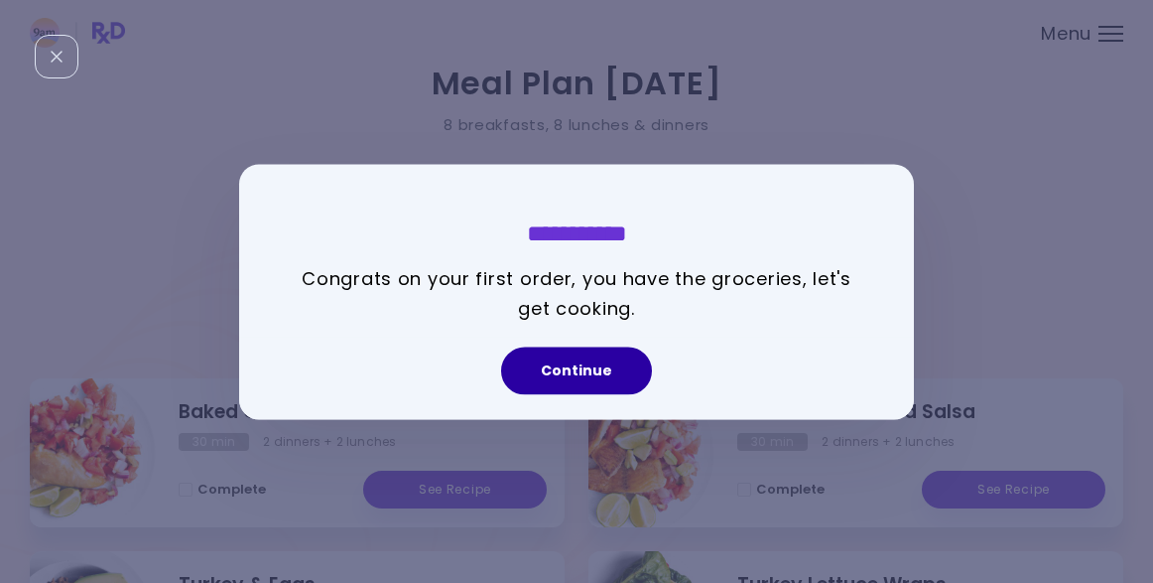
click at [578, 370] on button "Continue" at bounding box center [576, 370] width 151 height 48
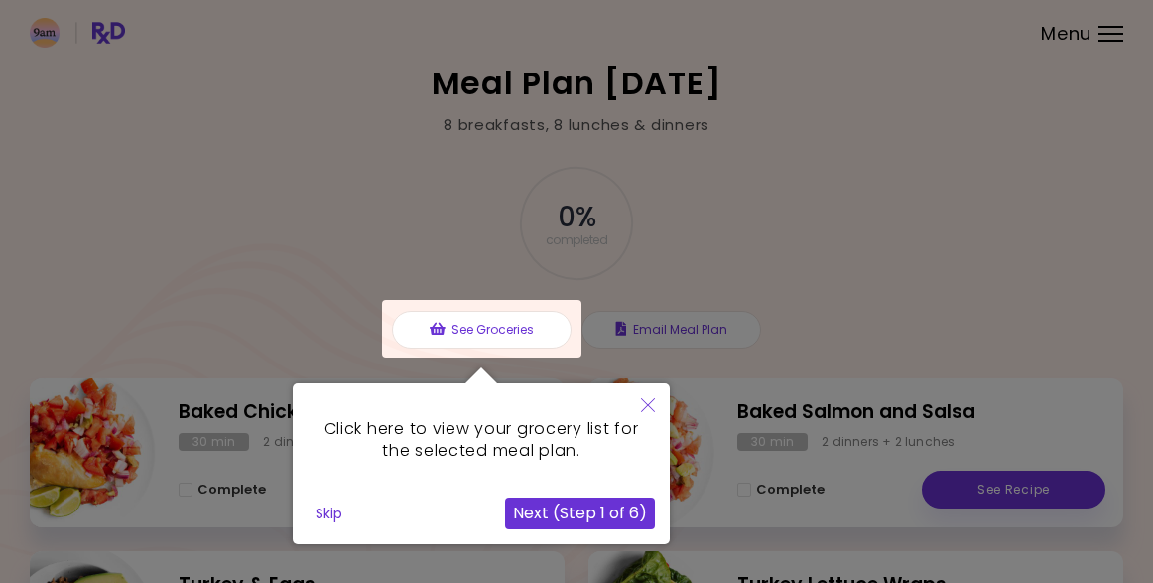
click at [621, 512] on button "Next (Step 1 of 6)" at bounding box center [580, 513] width 150 height 32
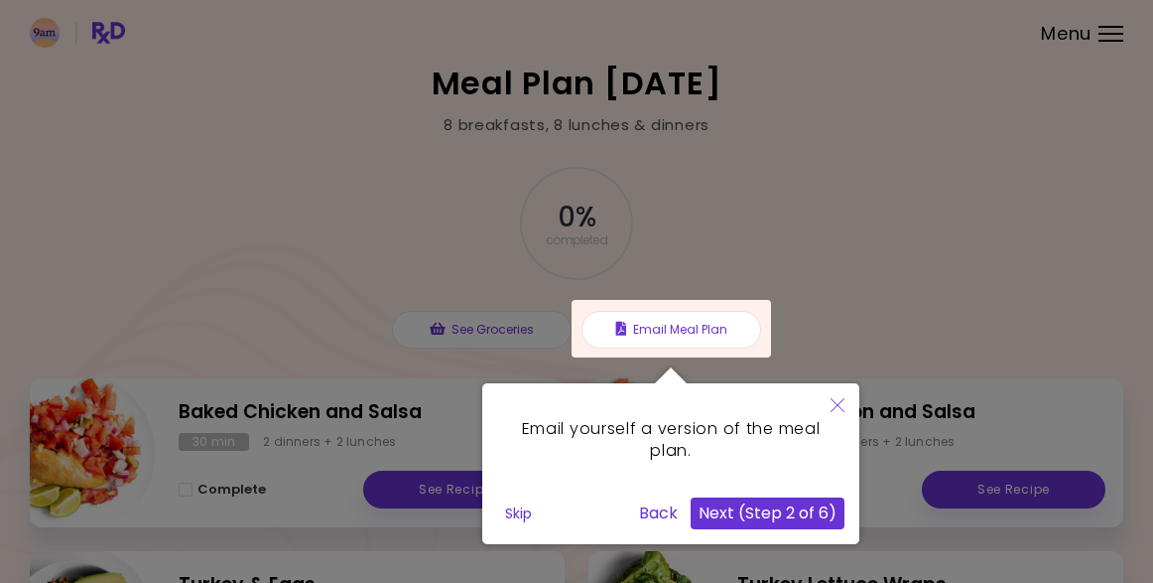
click at [726, 512] on button "Next (Step 2 of 6)" at bounding box center [768, 513] width 154 height 32
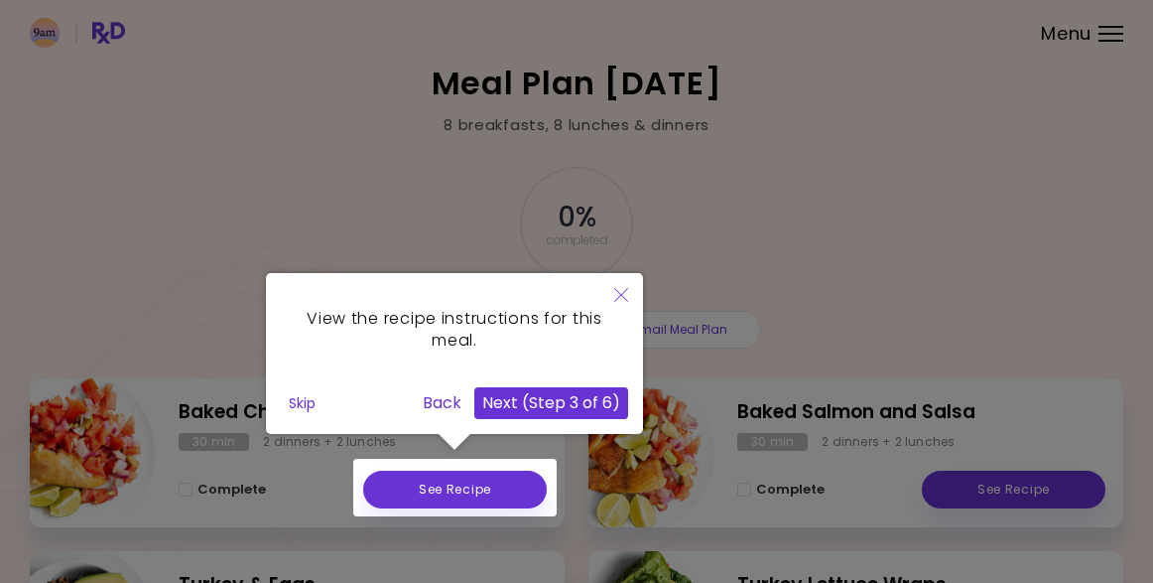
click at [558, 406] on button "Next (Step 3 of 6)" at bounding box center [551, 403] width 154 height 32
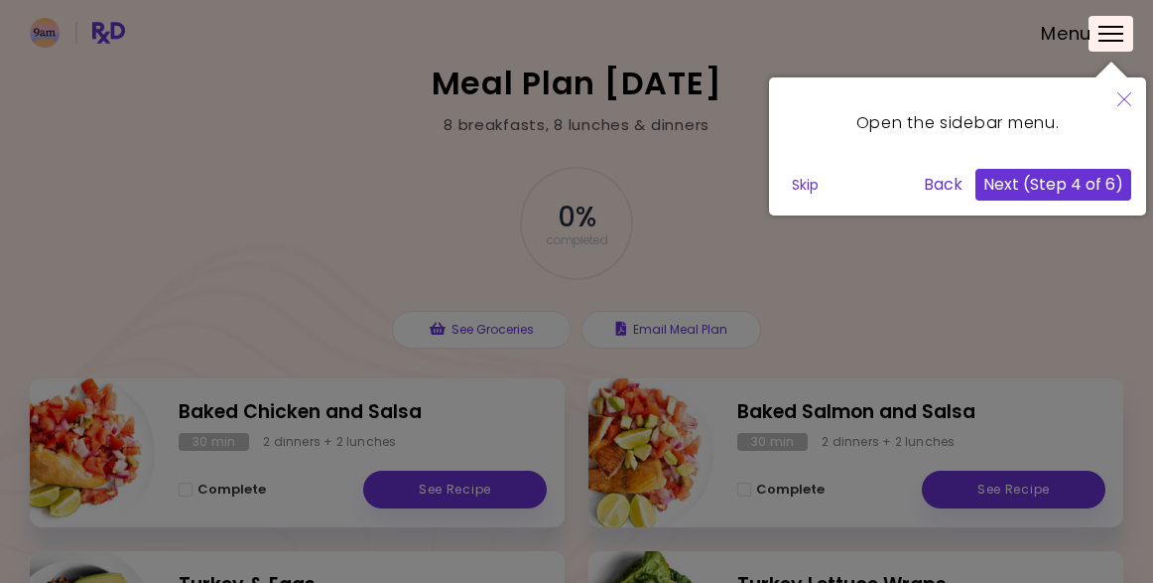
click at [1036, 194] on button "Next (Step 4 of 6)" at bounding box center [1054, 185] width 156 height 32
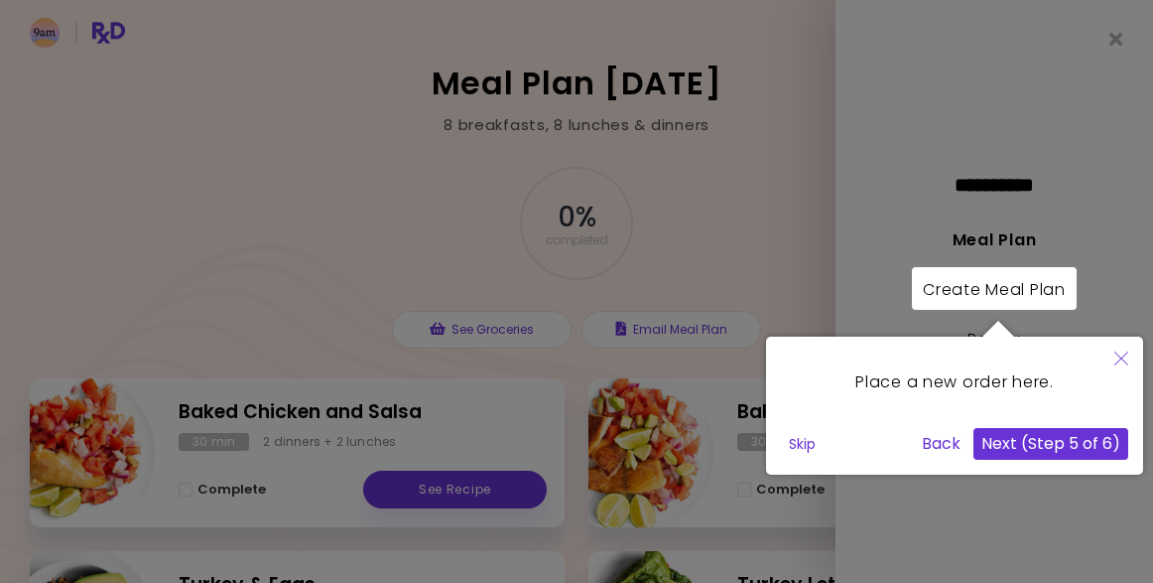
click at [1006, 443] on button "Next (Step 5 of 6)" at bounding box center [1051, 444] width 155 height 32
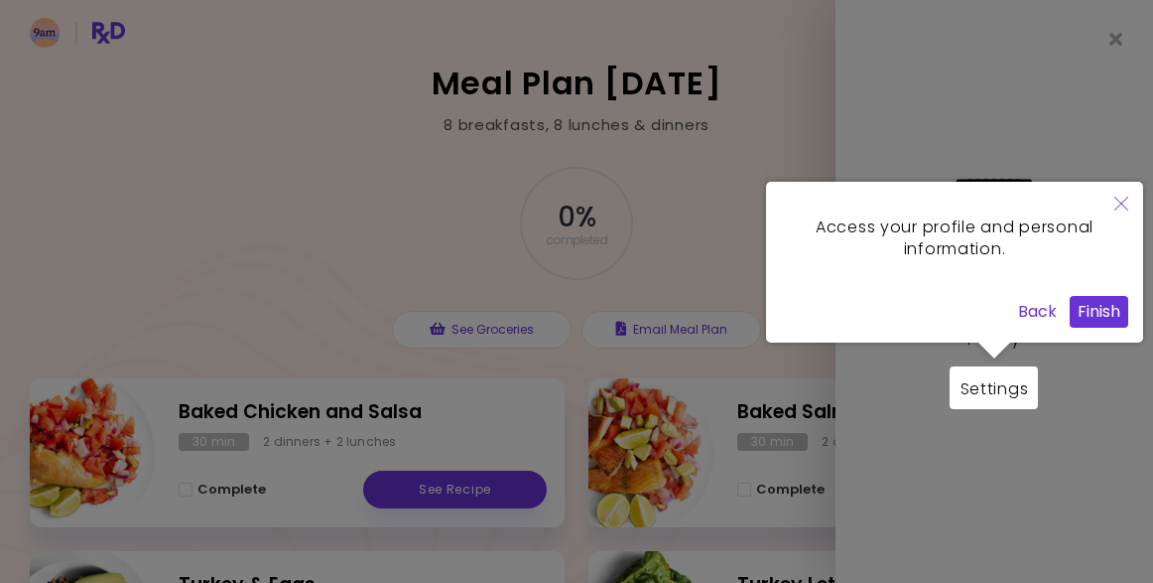
click at [1099, 309] on button "Finish" at bounding box center [1099, 312] width 59 height 32
